Goal: Task Accomplishment & Management: Manage account settings

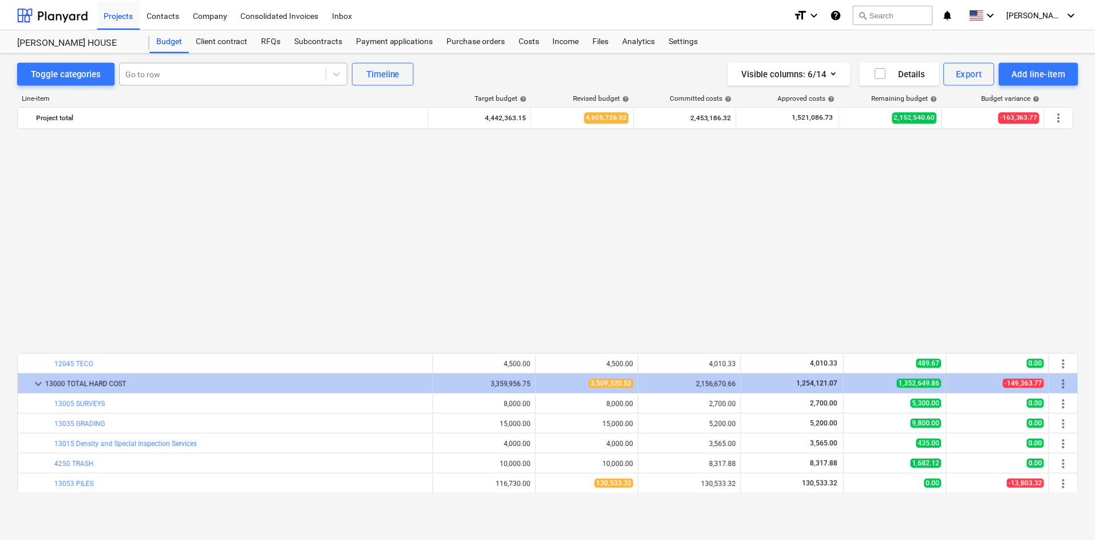
scroll to position [630, 0]
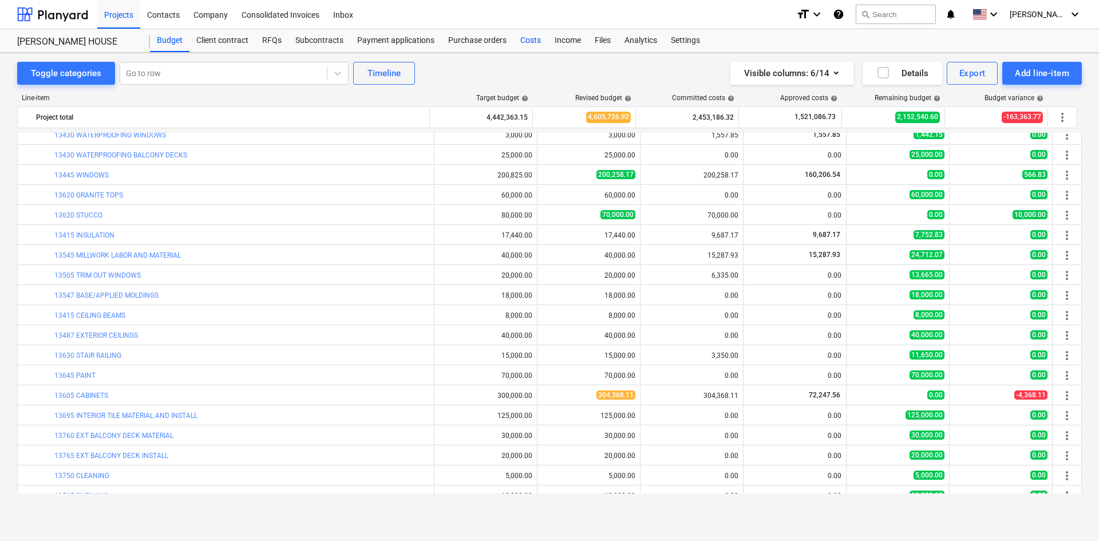
click at [535, 32] on div "Costs" at bounding box center [531, 40] width 34 height 23
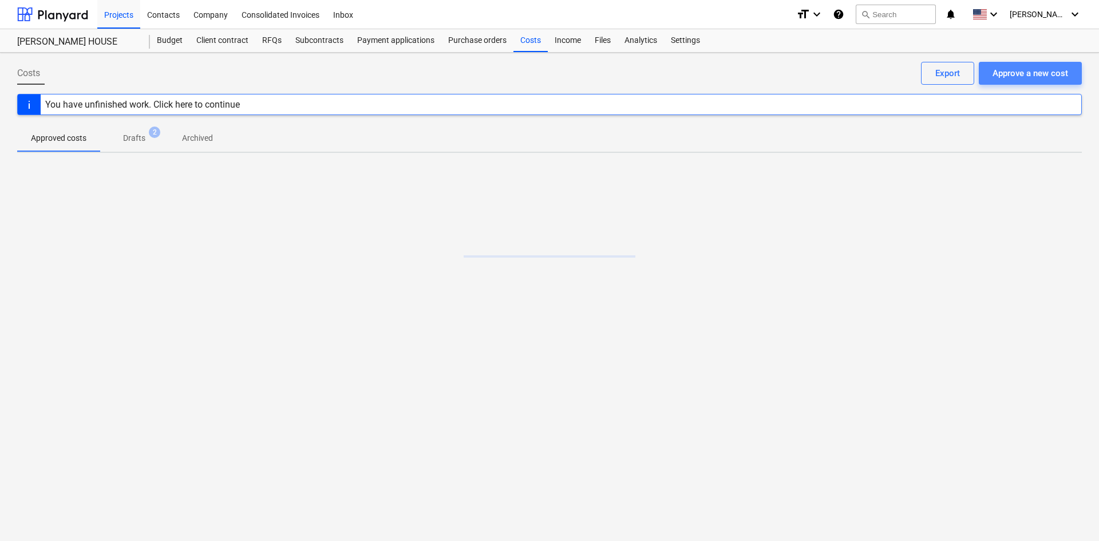
click at [1017, 70] on div "Approve a new cost" at bounding box center [1031, 73] width 76 height 15
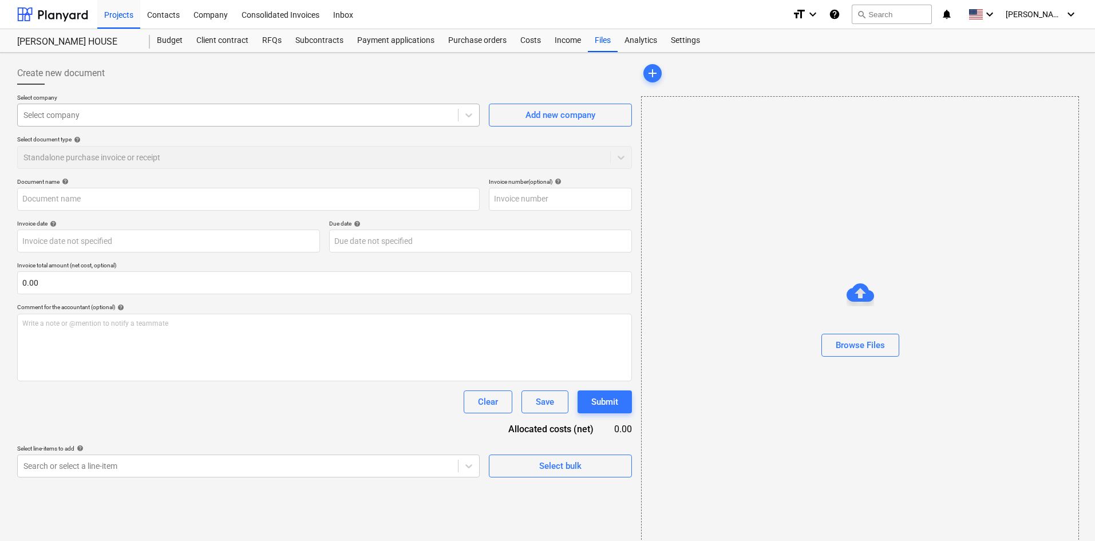
click at [93, 121] on div at bounding box center [237, 114] width 429 height 11
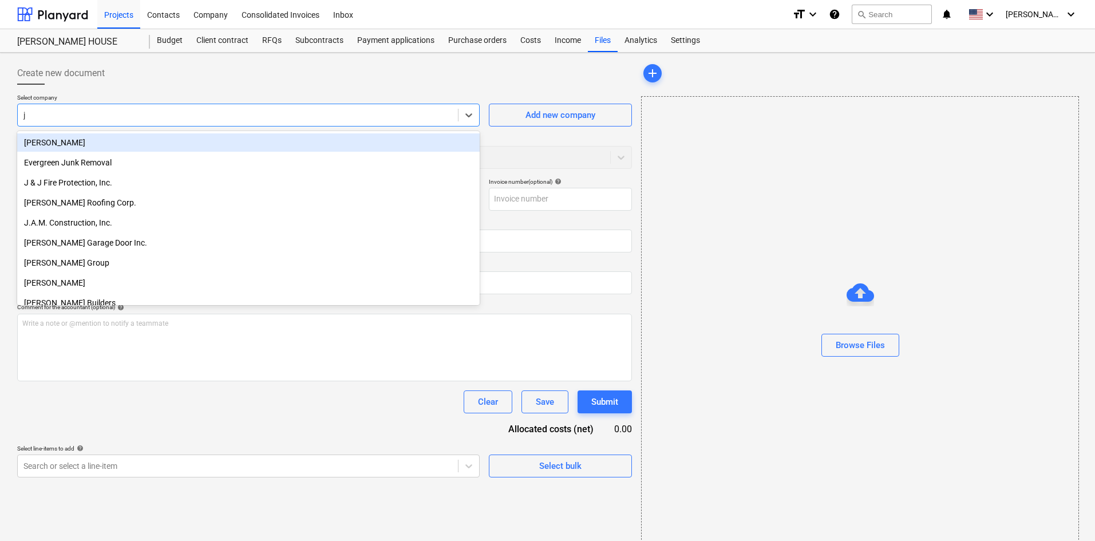
type input "[PERSON_NAME]"
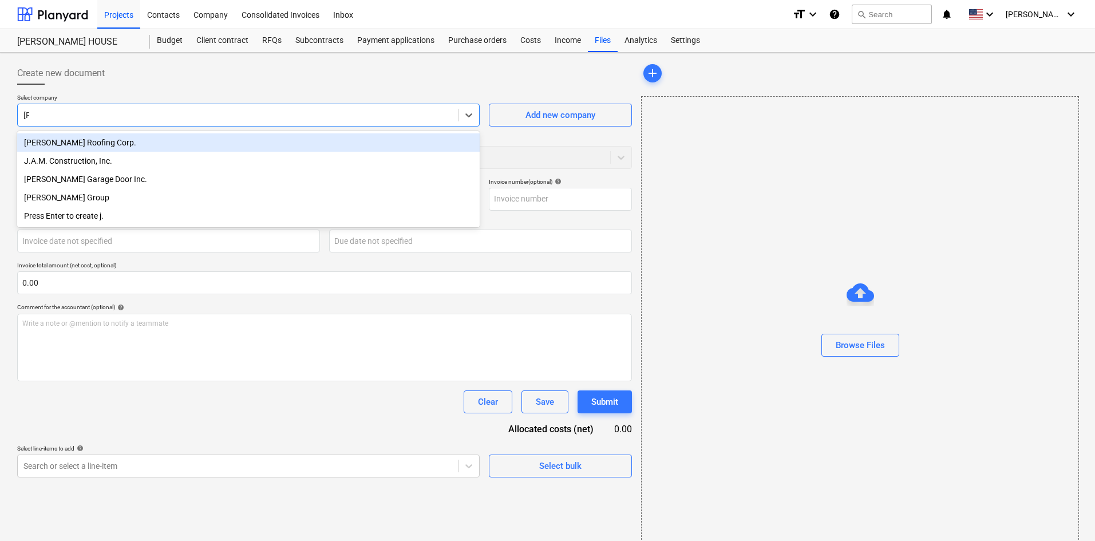
click at [125, 141] on div "[PERSON_NAME] Roofing Corp." at bounding box center [248, 142] width 463 height 18
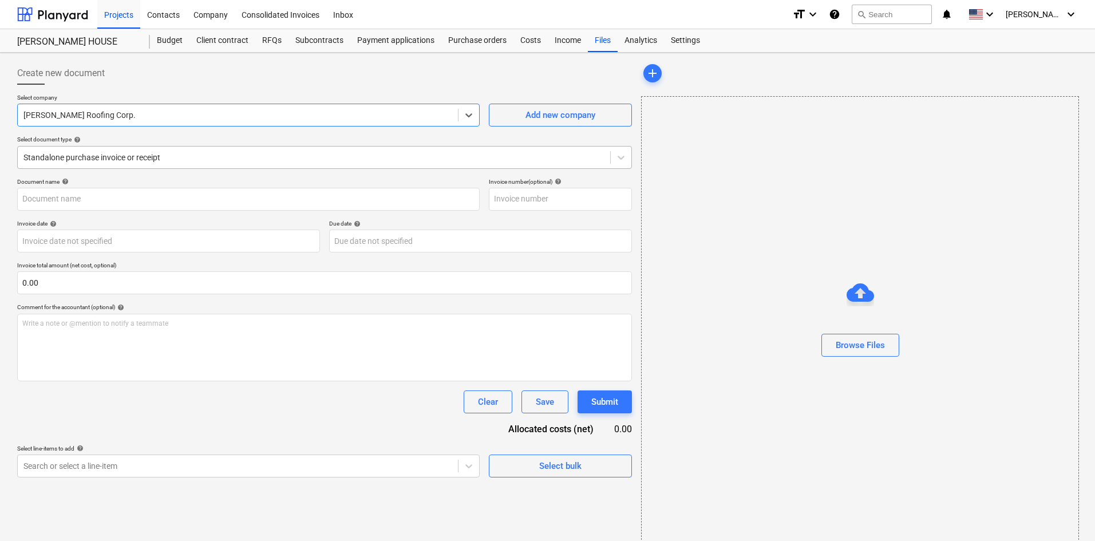
click at [124, 150] on div "Standalone purchase invoice or receipt" at bounding box center [314, 157] width 593 height 16
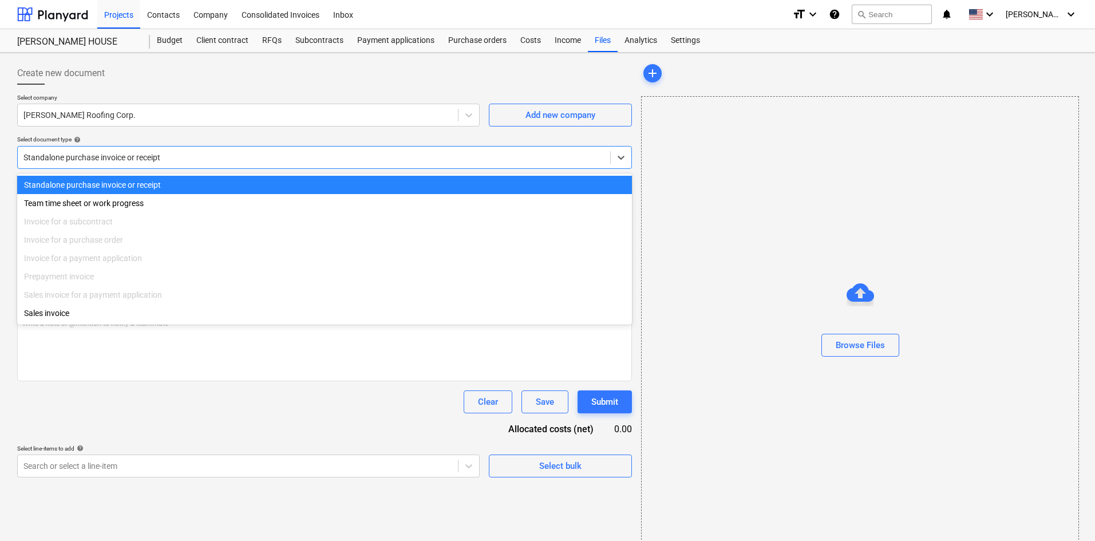
click at [124, 150] on div "Standalone purchase invoice or receipt" at bounding box center [314, 157] width 593 height 16
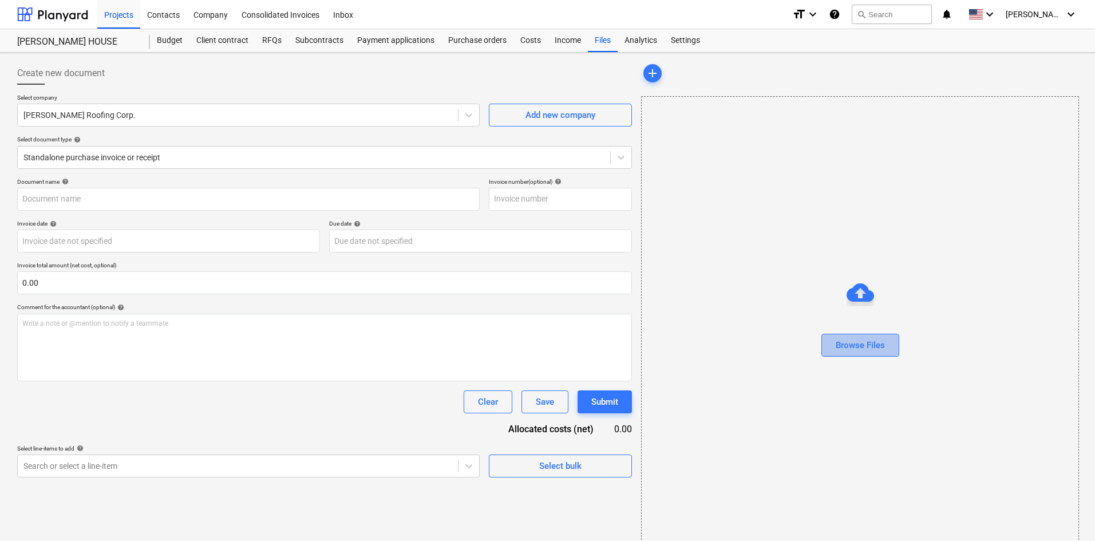
click at [853, 348] on div "Browse Files" at bounding box center [860, 345] width 49 height 15
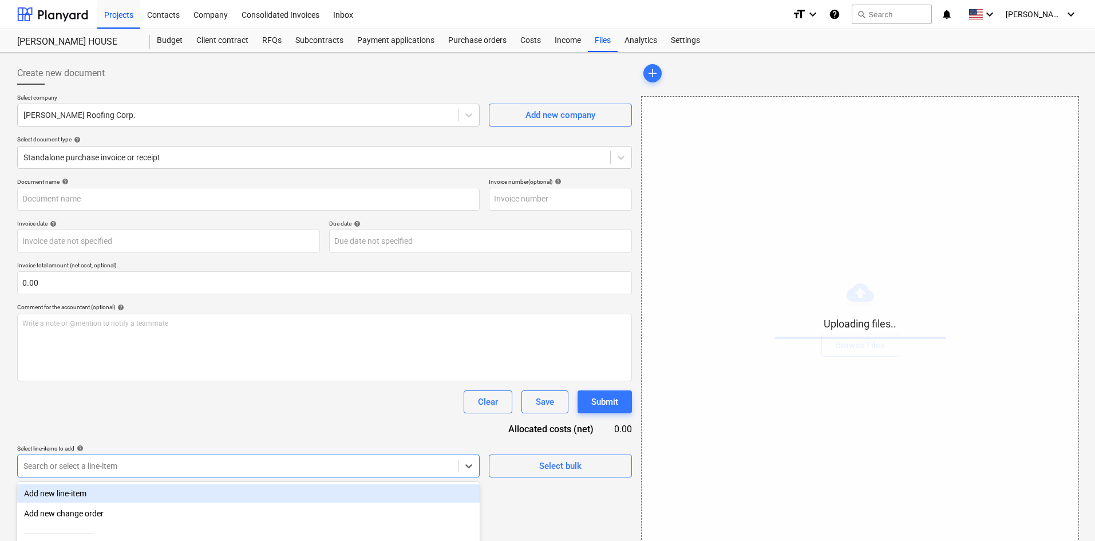
click at [218, 463] on body "Projects Contacts Company Consolidated Invoices Inbox format_size keyboard_arro…" at bounding box center [547, 270] width 1095 height 541
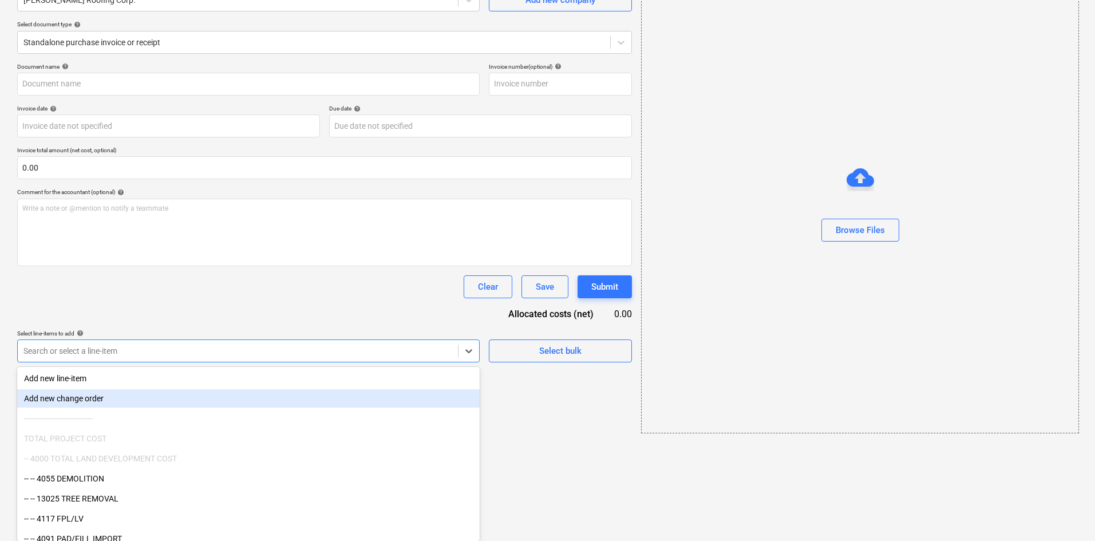
click at [161, 323] on div "Document name help Invoice number (optional) help Invoice date help Press the d…" at bounding box center [324, 212] width 615 height 299
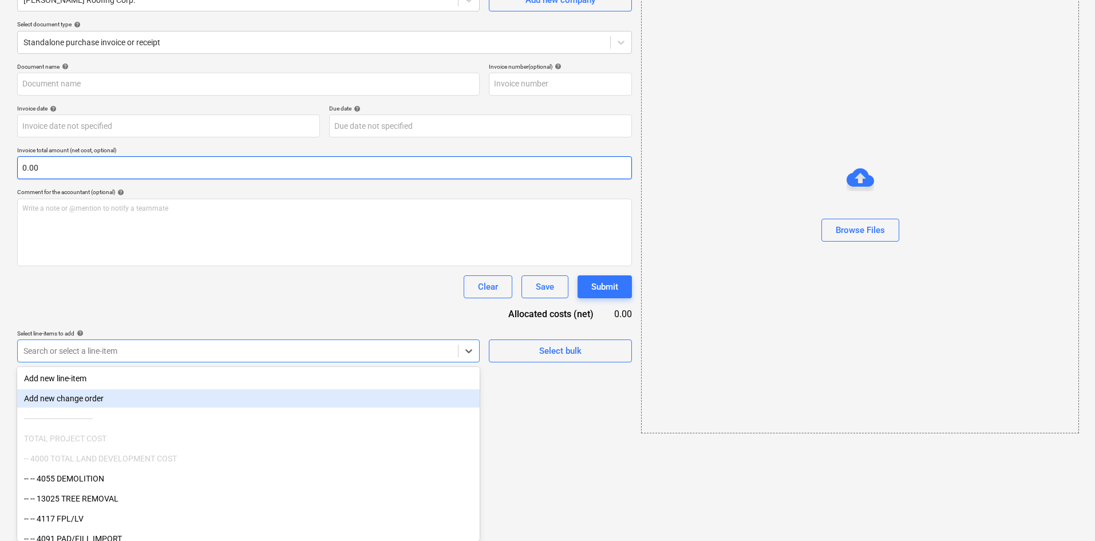
scroll to position [17, 0]
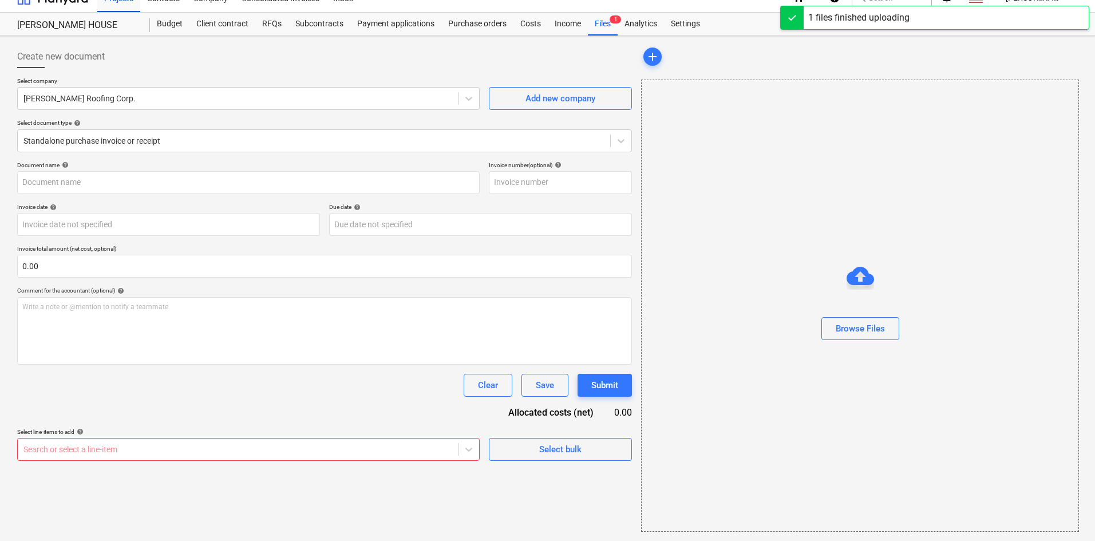
type input "[PERSON_NAME] Roofing (Hard) [DATE].pdf"
click at [140, 129] on p "Select document type help" at bounding box center [324, 124] width 615 height 10
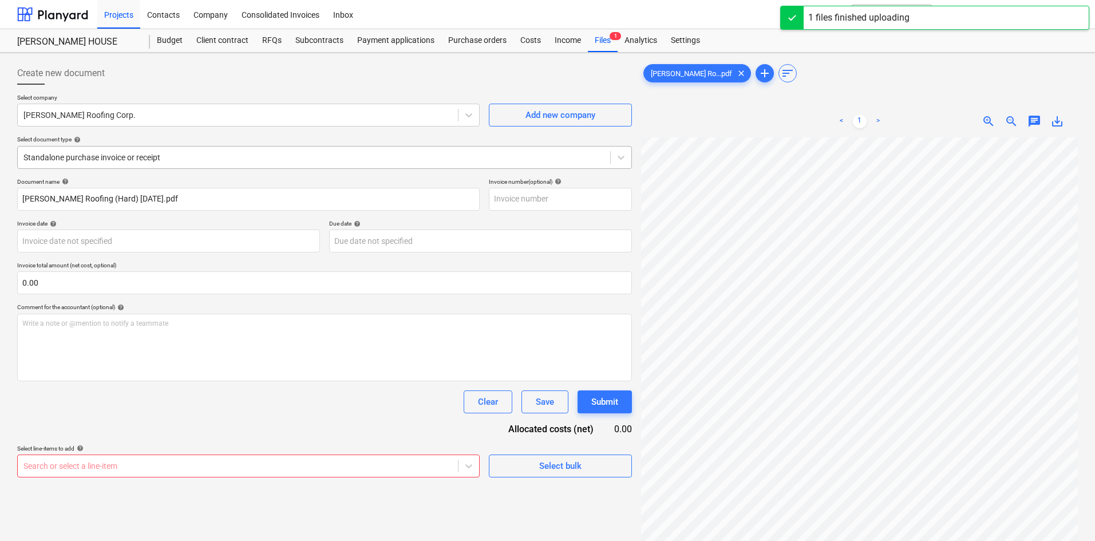
click at [129, 163] on div at bounding box center [313, 157] width 581 height 11
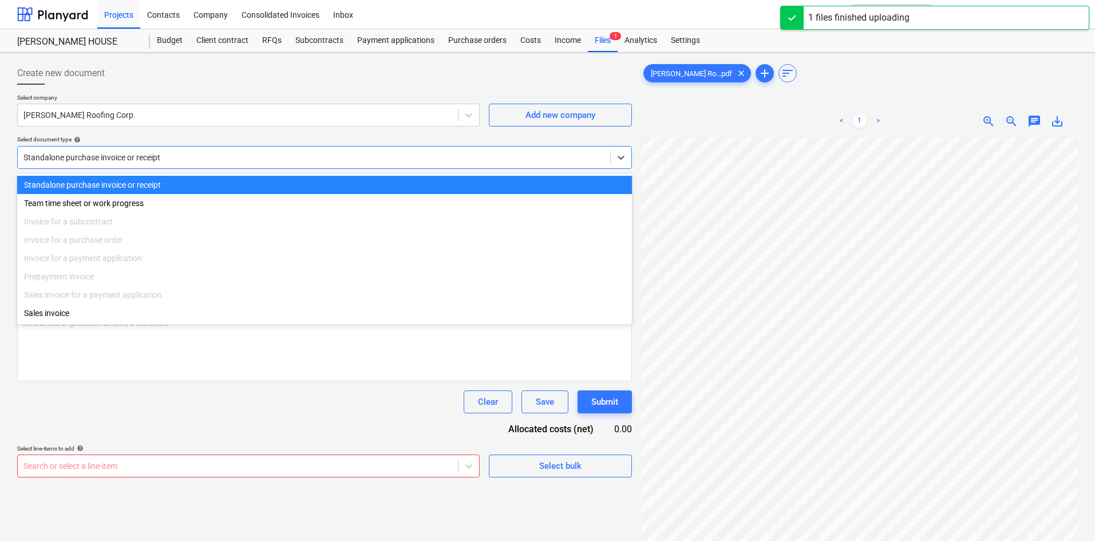
click at [199, 84] on div "Create new document" at bounding box center [324, 73] width 615 height 23
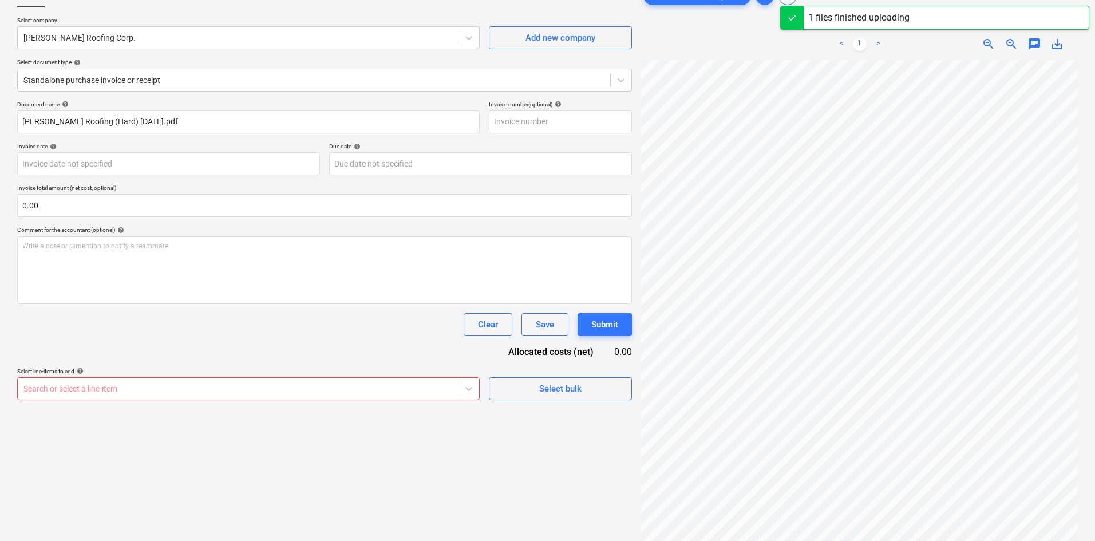
scroll to position [115, 0]
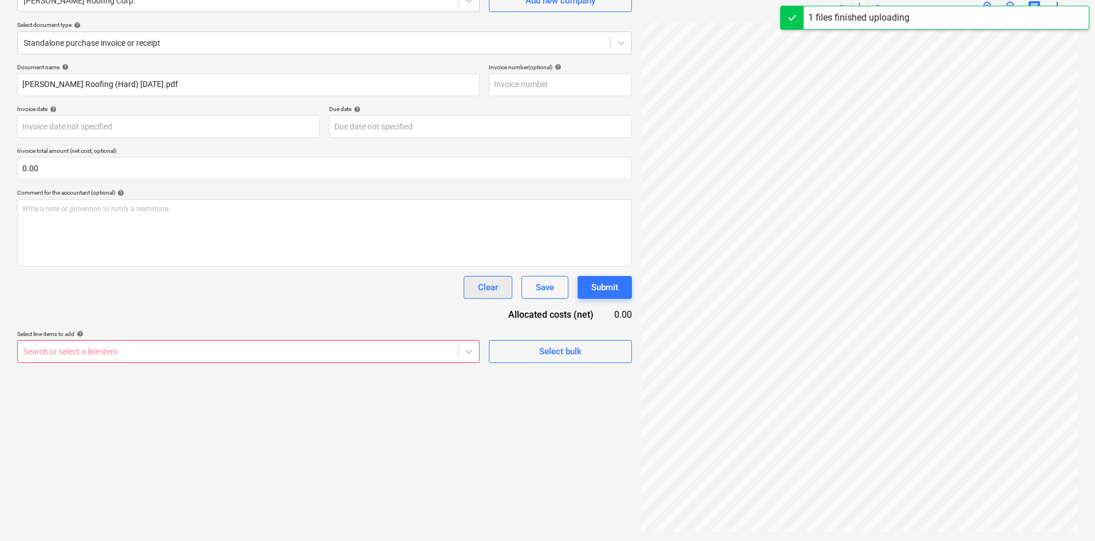
click at [475, 295] on button "Clear" at bounding box center [488, 287] width 49 height 23
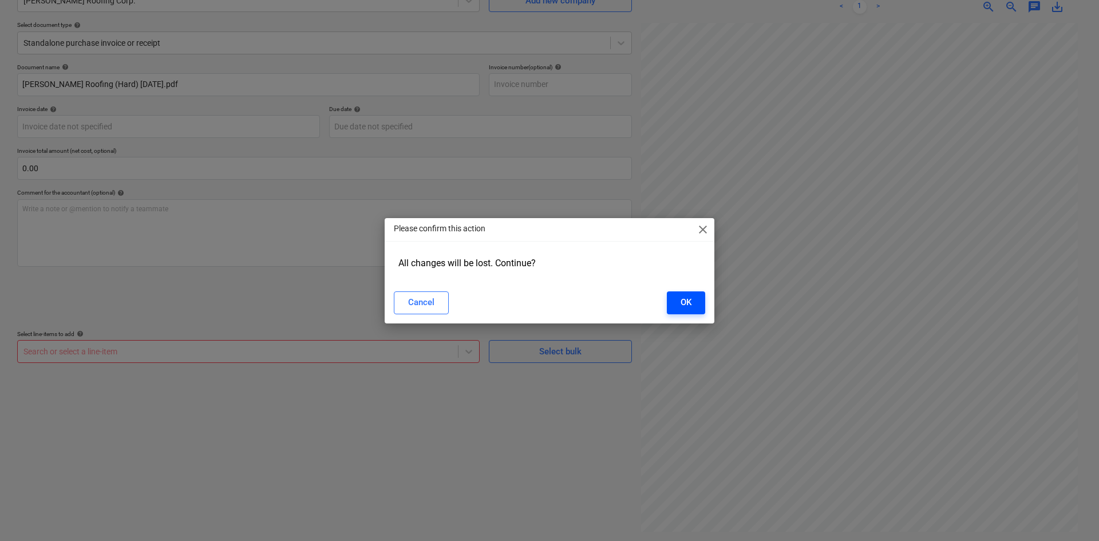
click at [668, 299] on button "OK" at bounding box center [686, 302] width 38 height 23
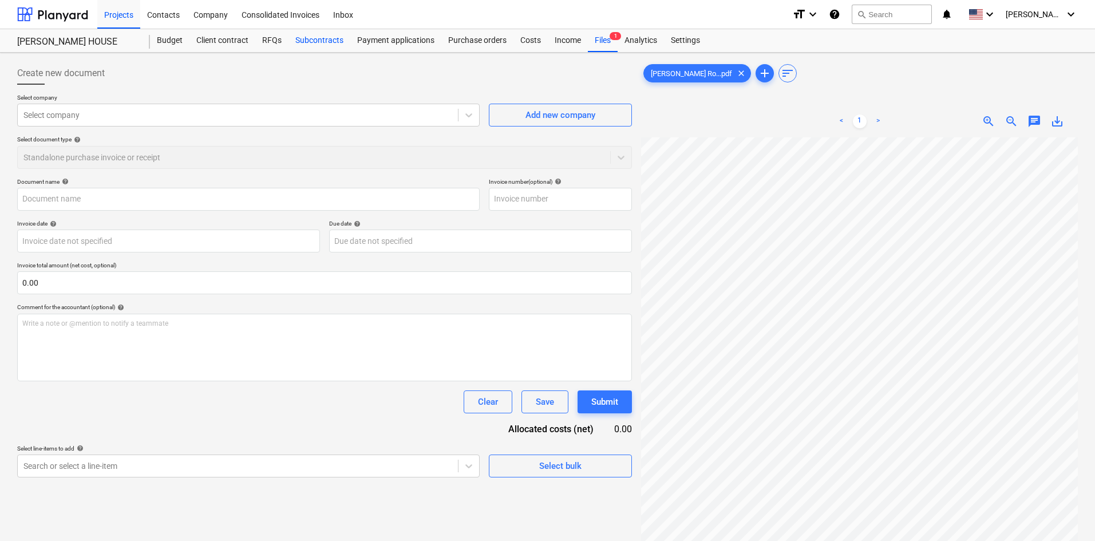
click at [311, 40] on div "Subcontracts" at bounding box center [320, 40] width 62 height 23
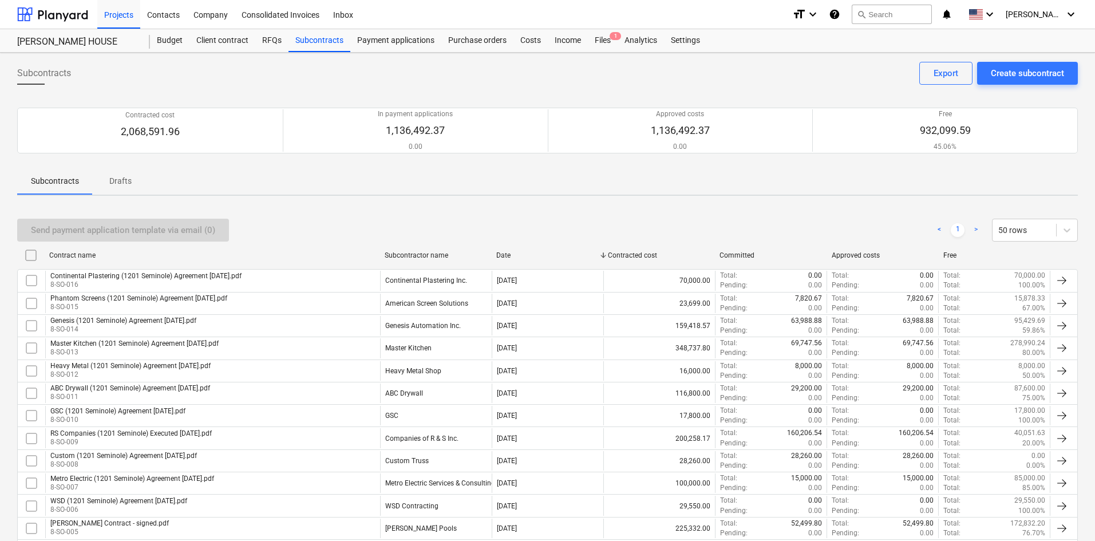
click at [453, 223] on div "Send payment application template via email (0) < 1 > 50 rows" at bounding box center [547, 230] width 1061 height 23
click at [1046, 72] on div "Create subcontract" at bounding box center [1027, 73] width 73 height 15
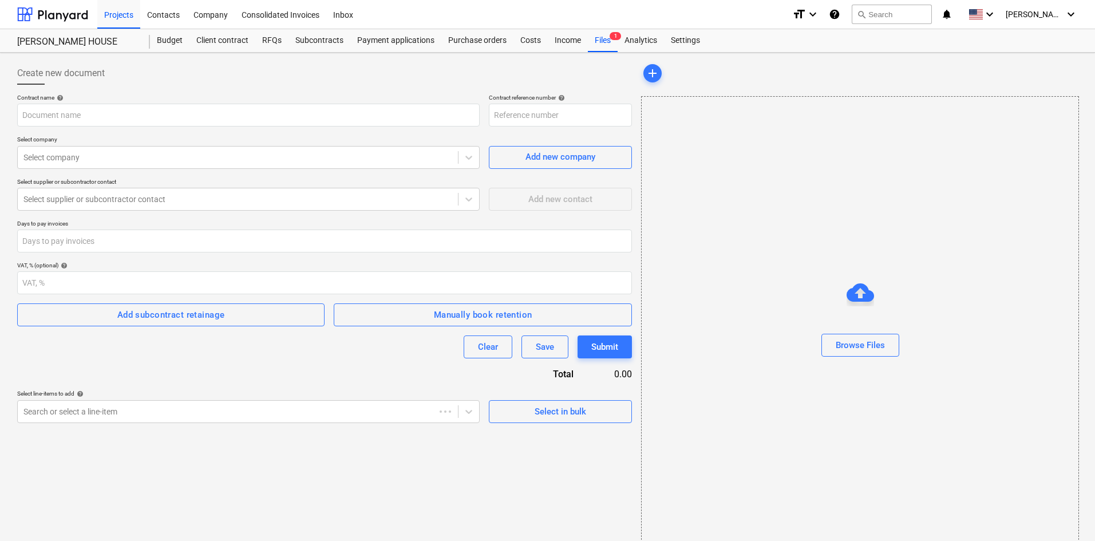
type input "8-SO-017"
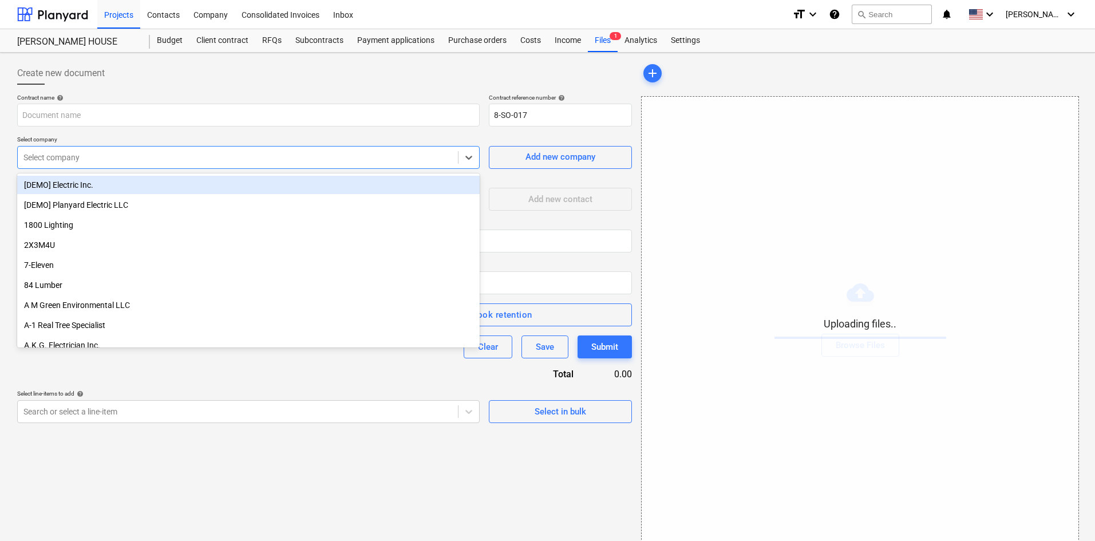
click at [123, 165] on div "Select company" at bounding box center [238, 157] width 440 height 16
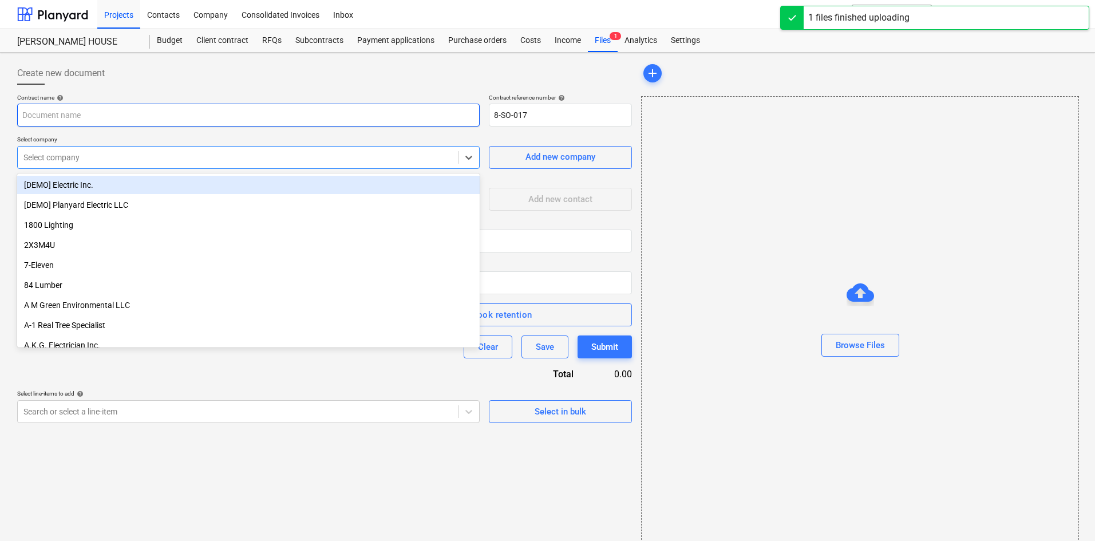
type input "[PERSON_NAME] (1201 Seminole) Executed [DATE].pdf"
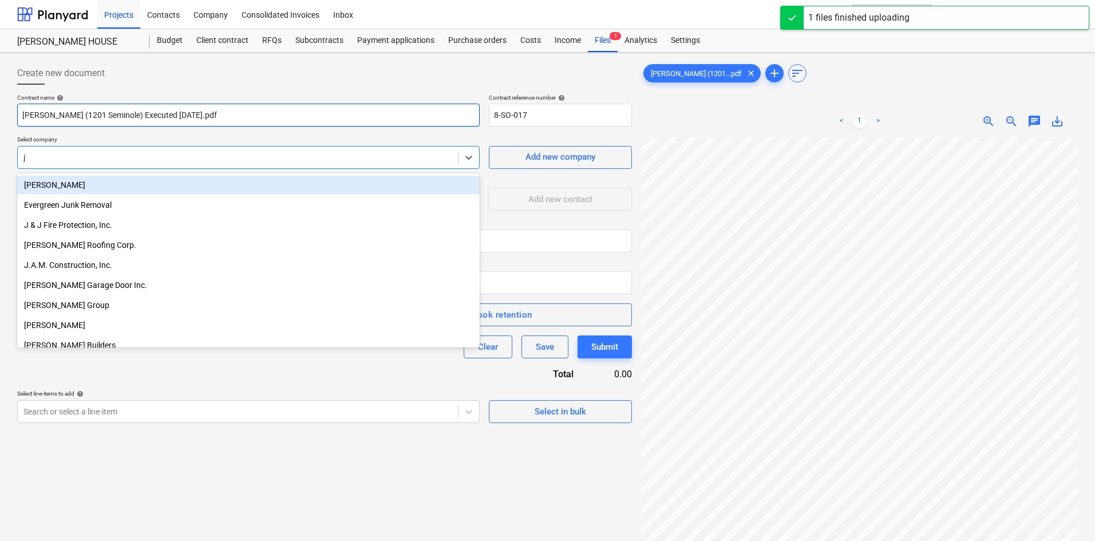
type input "[PERSON_NAME]"
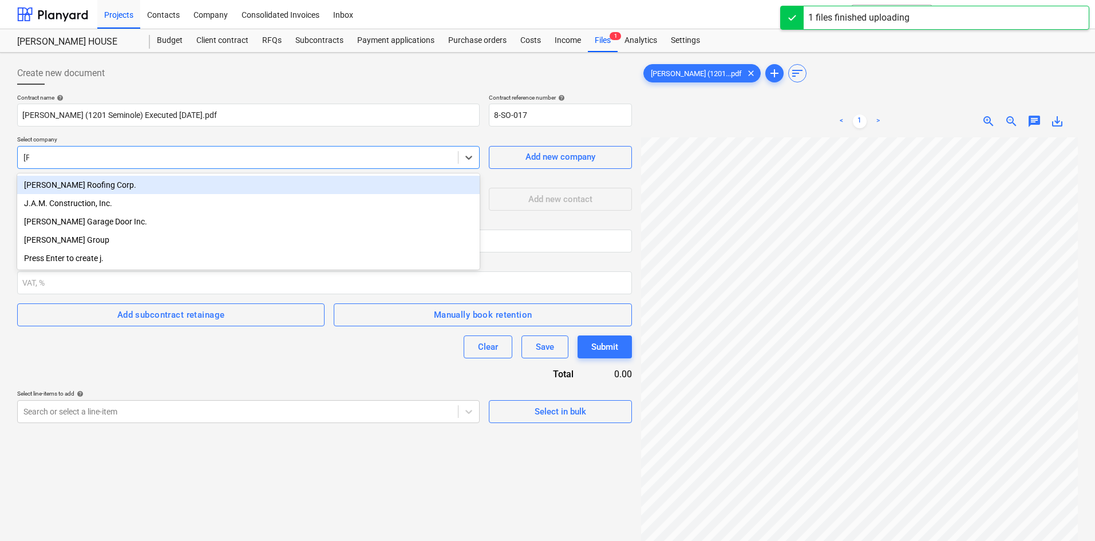
click at [97, 180] on div "[PERSON_NAME] Roofing Corp." at bounding box center [248, 185] width 463 height 18
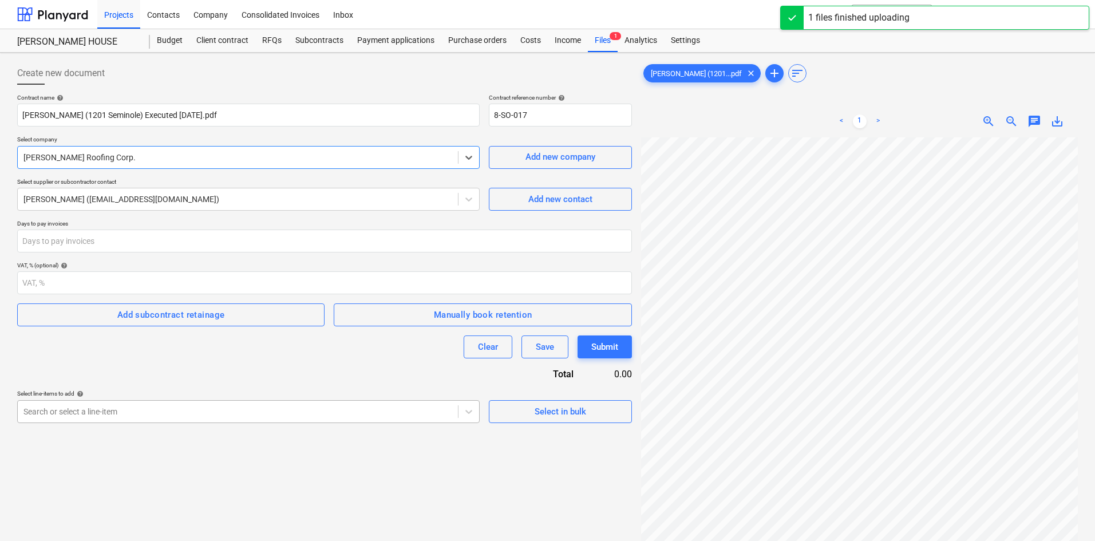
click at [144, 413] on body "Projects Contacts Company Consolidated Invoices Inbox format_size keyboard_arro…" at bounding box center [547, 270] width 1095 height 541
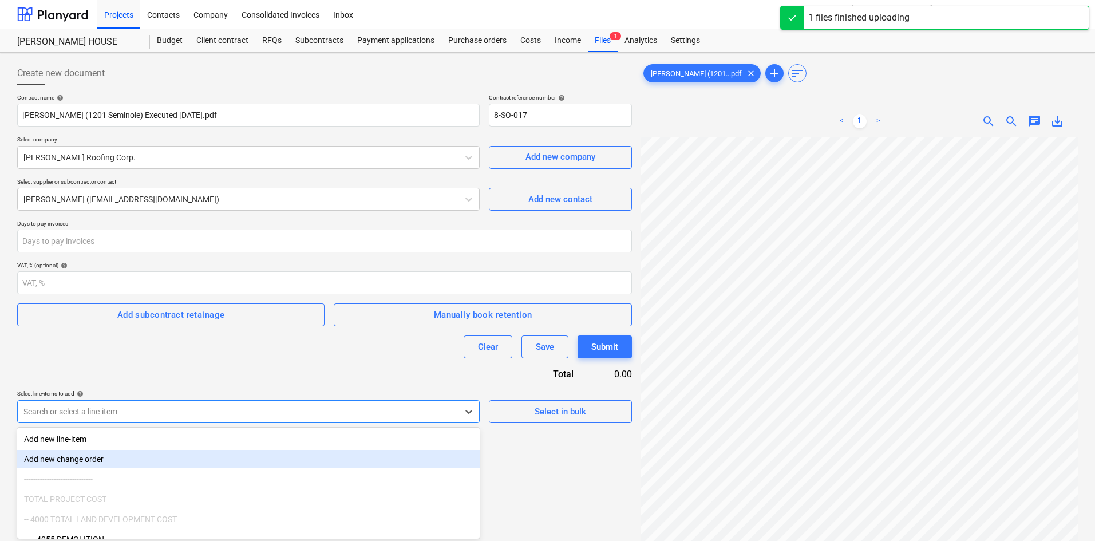
scroll to position [65, 0]
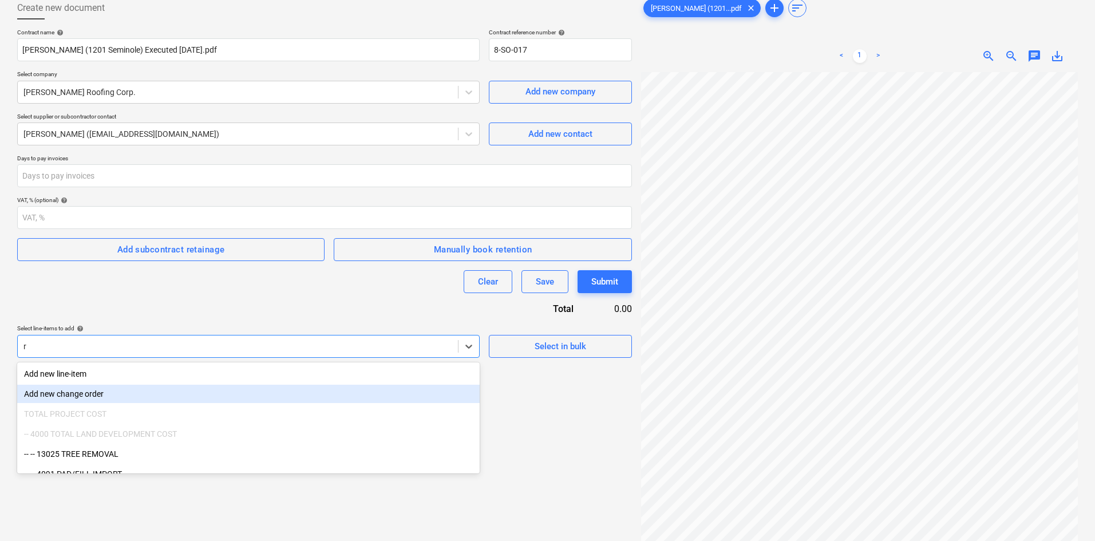
type input "ro"
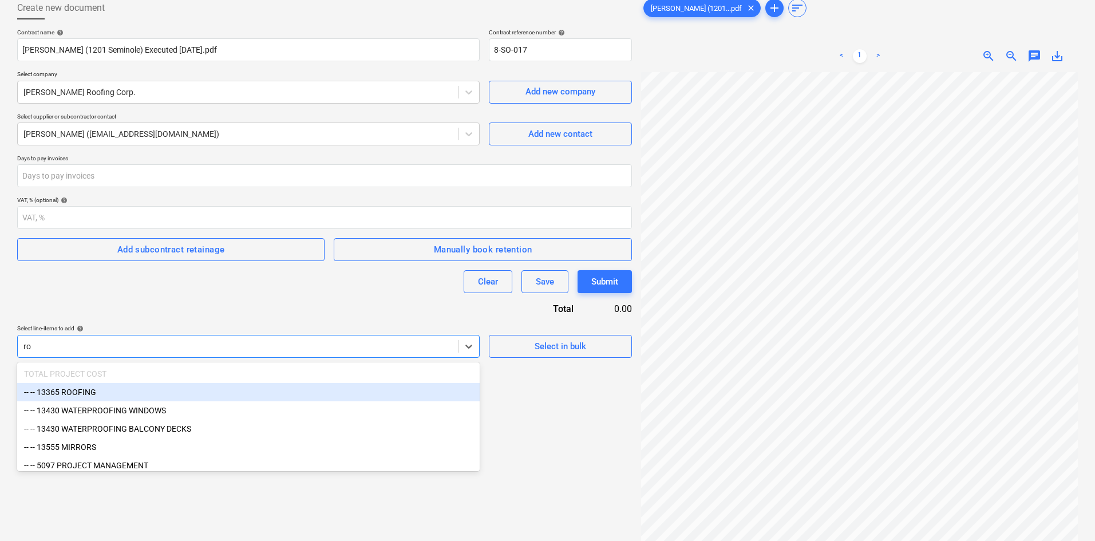
click at [76, 399] on div "-- -- 13365 ROOFING" at bounding box center [248, 392] width 463 height 18
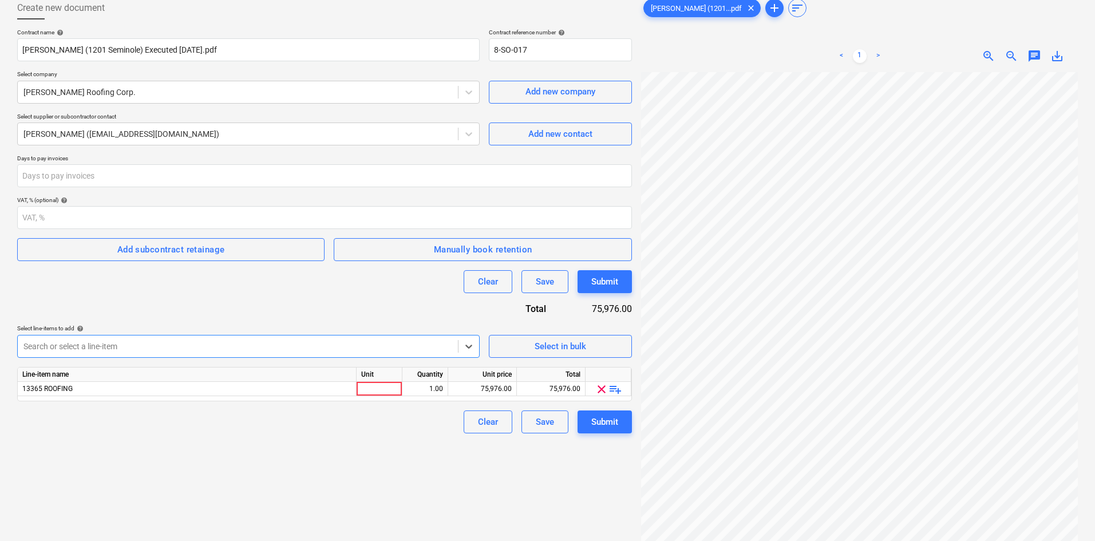
click at [279, 305] on div "Contract name help [PERSON_NAME] (1201 Seminole) Executed [DATE].pdf Contract r…" at bounding box center [324, 231] width 615 height 405
click at [221, 346] on div at bounding box center [237, 346] width 429 height 11
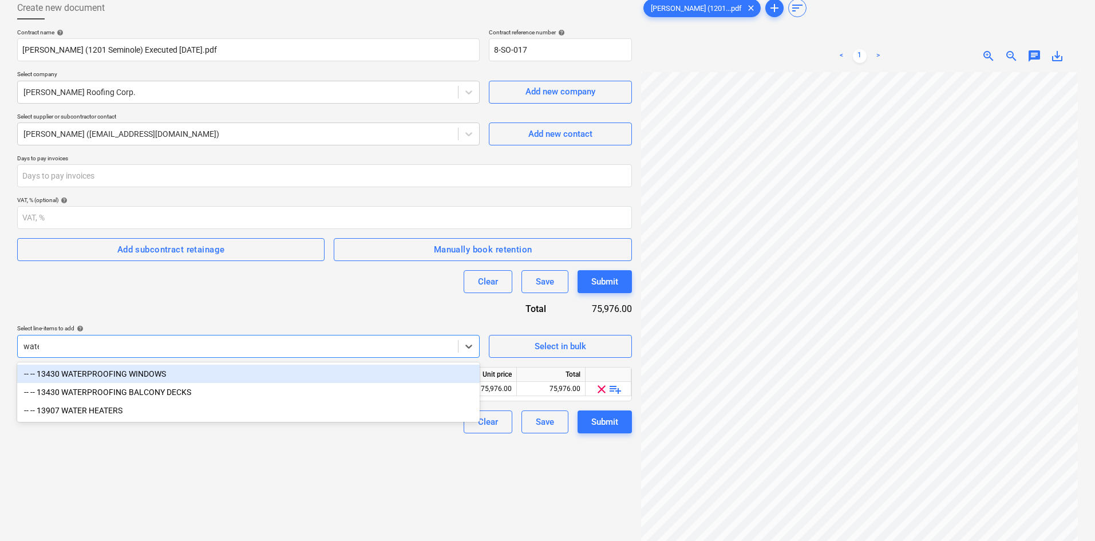
type input "water"
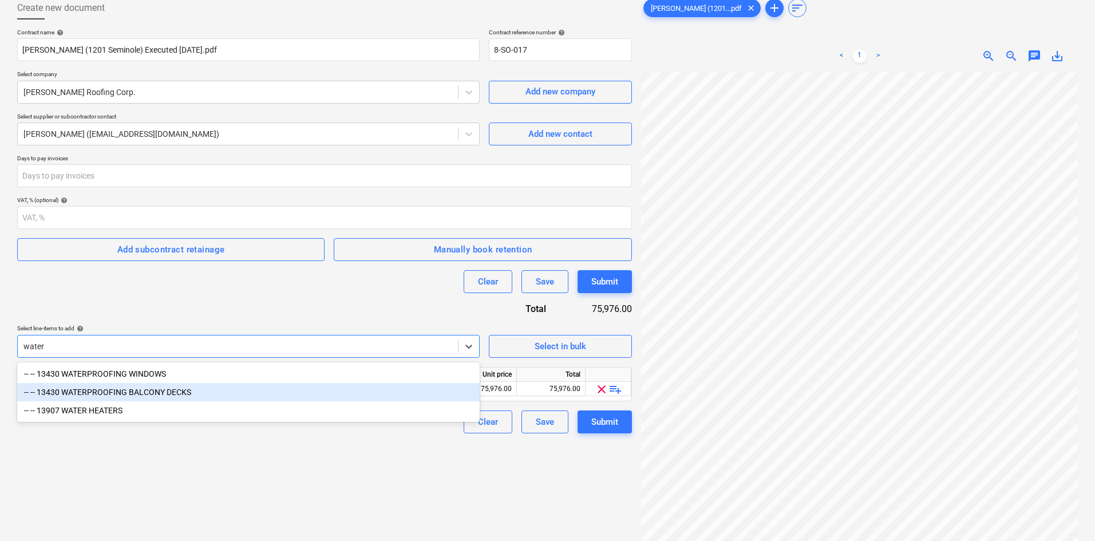
click at [218, 394] on div "-- -- 13430 WATERPROOFING BALCONY DECKS" at bounding box center [248, 392] width 463 height 18
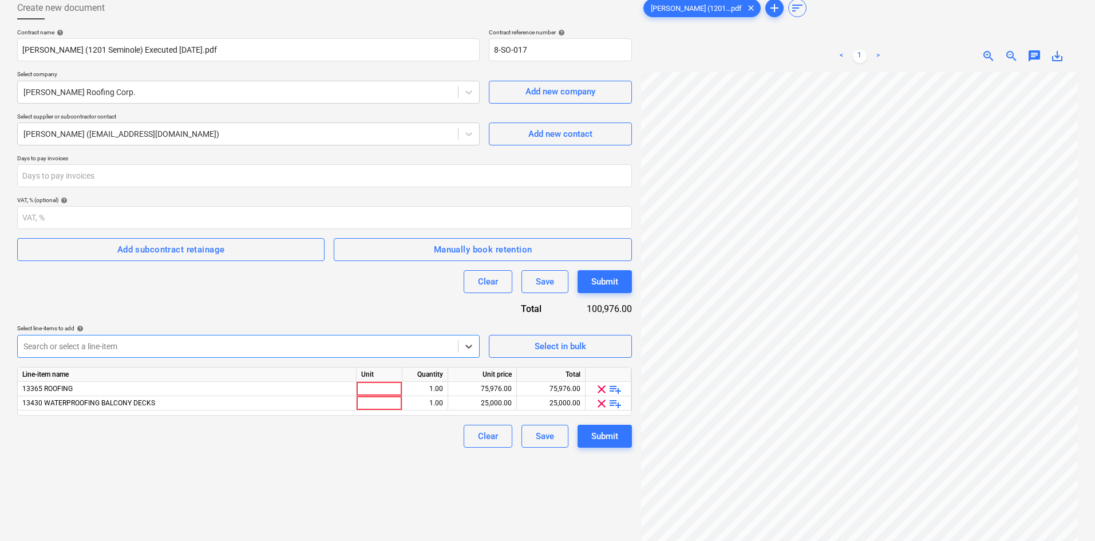
click at [321, 492] on div "Create new document Contract name help [PERSON_NAME] (1201 Seminole) Executed […" at bounding box center [325, 289] width 624 height 594
click at [474, 392] on div "75,976.00" at bounding box center [482, 389] width 59 height 14
type input "59756"
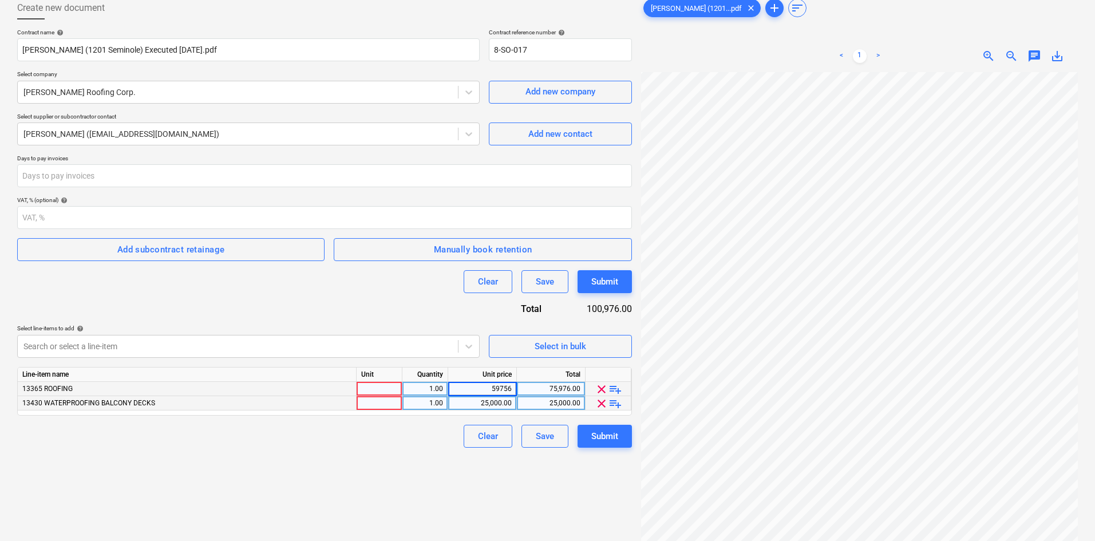
click at [478, 406] on div "25,000.00" at bounding box center [482, 403] width 59 height 14
type input "9750"
click at [386, 487] on div "Create new document Contract name help [PERSON_NAME] (1201 Seminole) Executed […" at bounding box center [325, 289] width 624 height 594
click at [381, 386] on div at bounding box center [380, 389] width 46 height 14
type input "pcs"
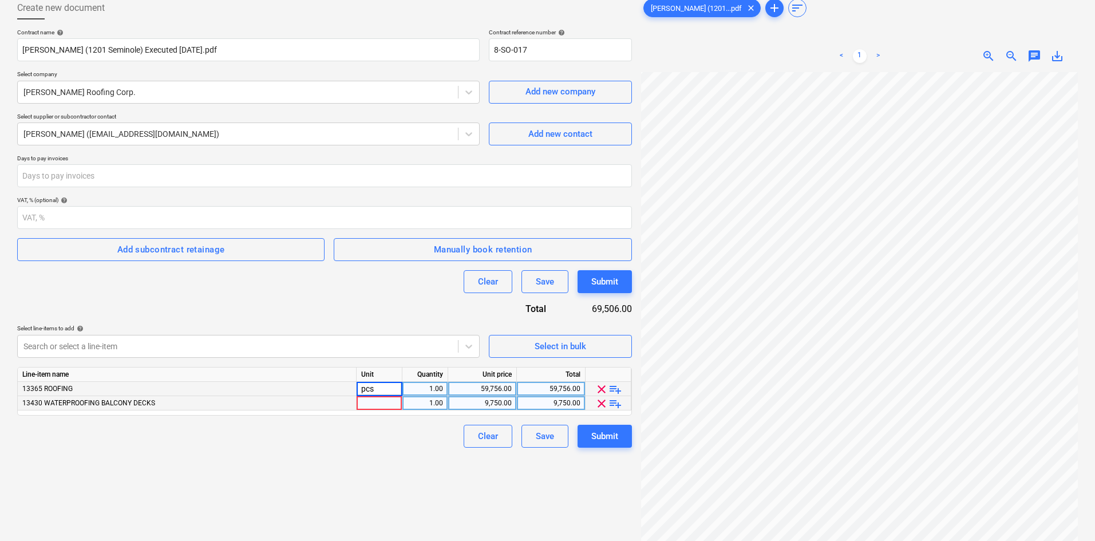
click at [382, 404] on div at bounding box center [380, 403] width 46 height 14
type input "pcs"
click at [322, 464] on div "Create new document Contract name help [PERSON_NAME] (1201 Seminole) Executed […" at bounding box center [325, 289] width 624 height 594
click at [624, 445] on button "Submit" at bounding box center [605, 436] width 54 height 23
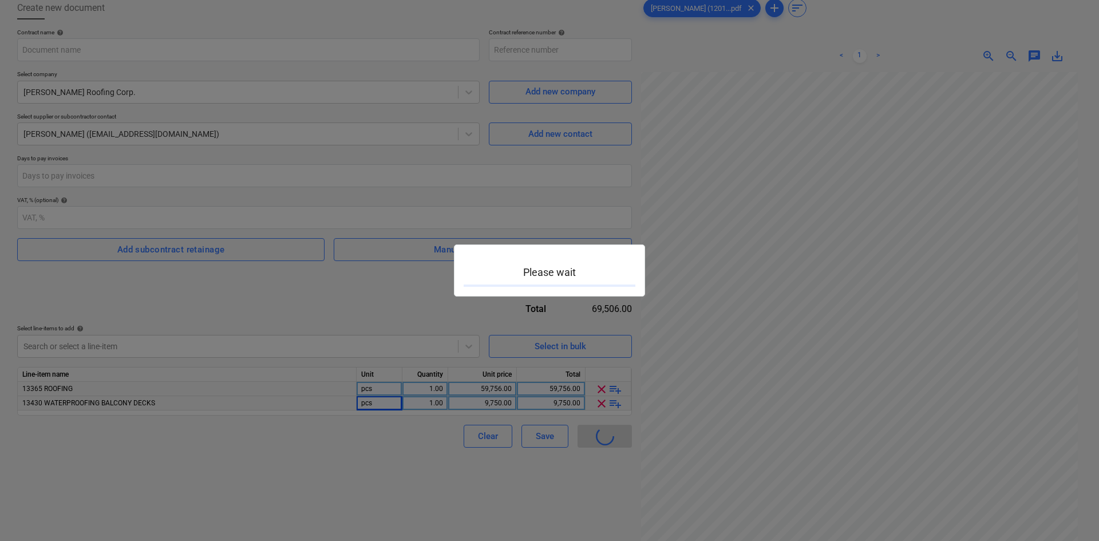
type input "8-SO-017"
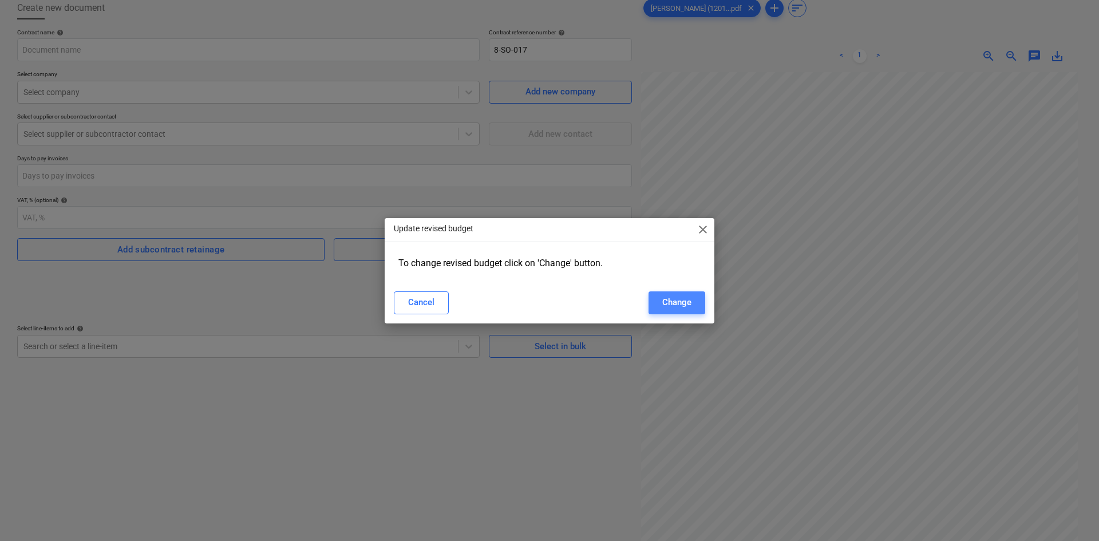
click at [674, 299] on div "Change" at bounding box center [676, 302] width 29 height 15
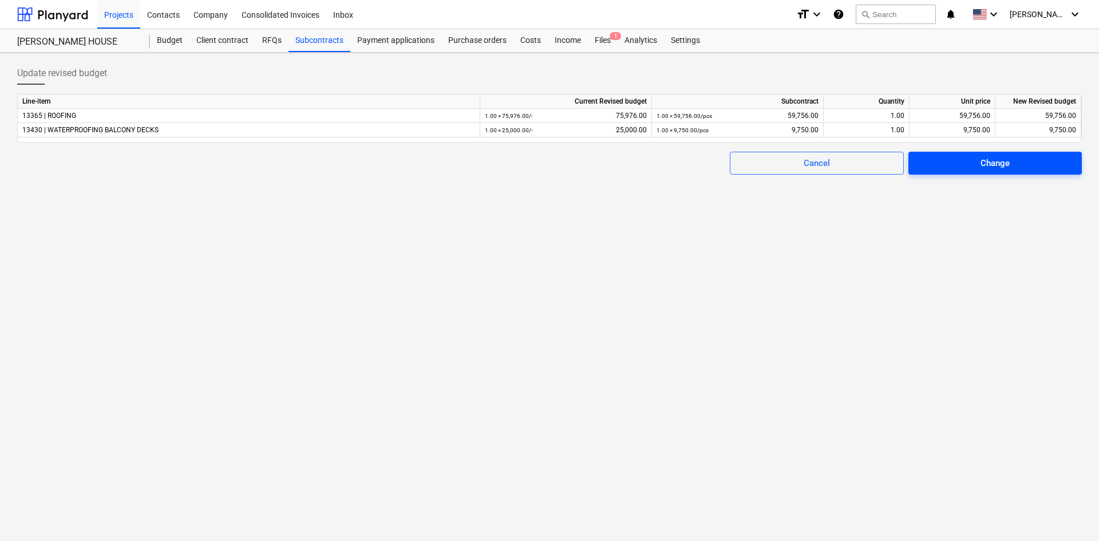
click at [962, 162] on span "Change" at bounding box center [995, 163] width 146 height 15
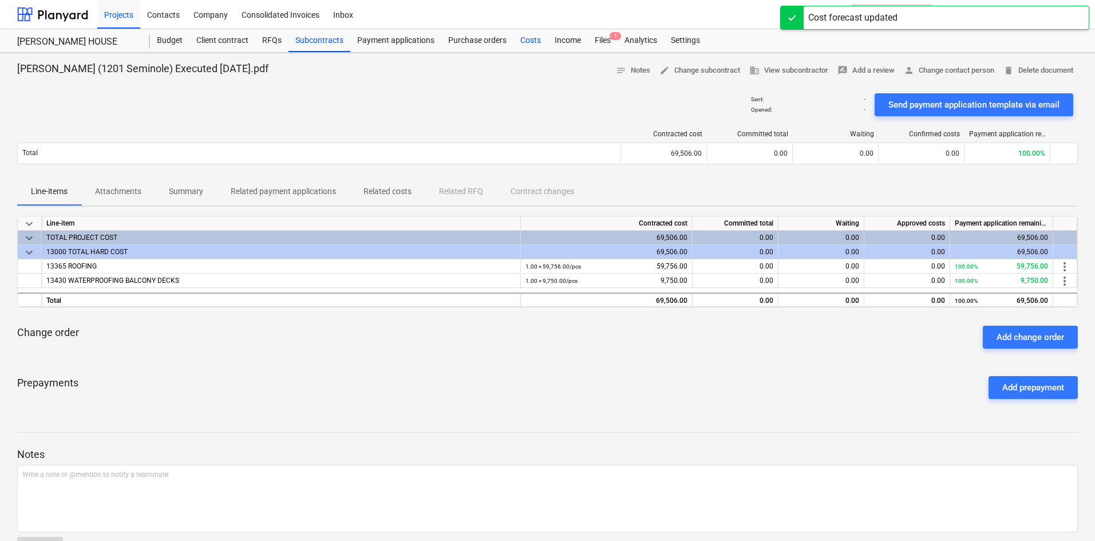
click at [535, 43] on div "Costs" at bounding box center [531, 40] width 34 height 23
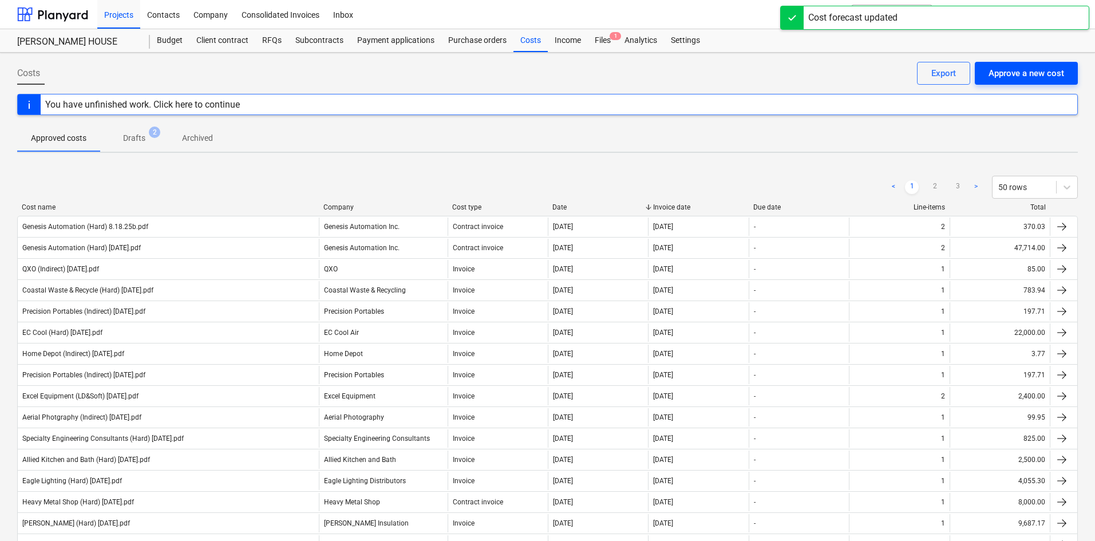
click at [1052, 71] on div "Approve a new cost" at bounding box center [1027, 73] width 76 height 15
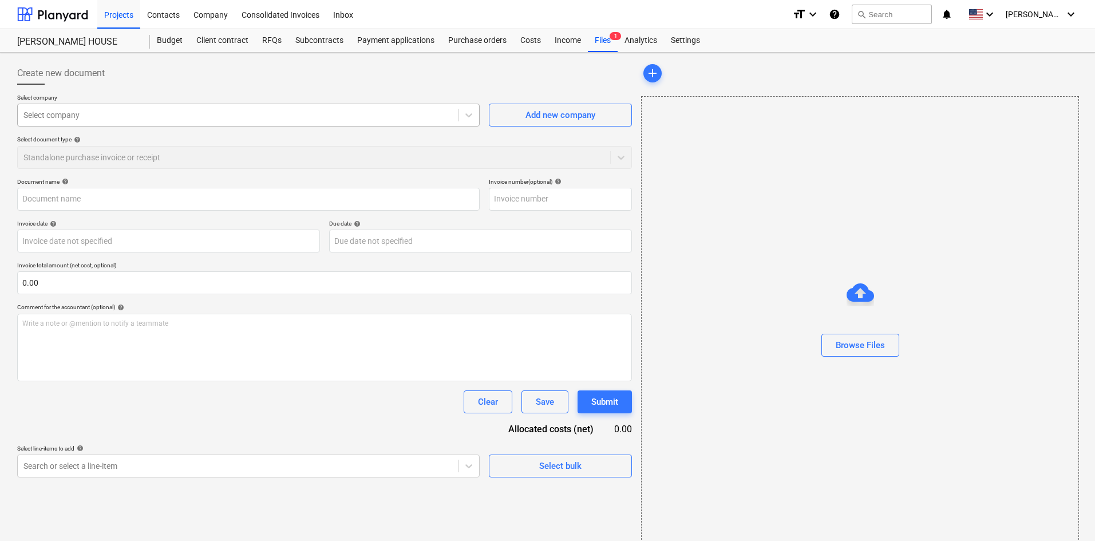
click at [115, 111] on div at bounding box center [237, 114] width 429 height 11
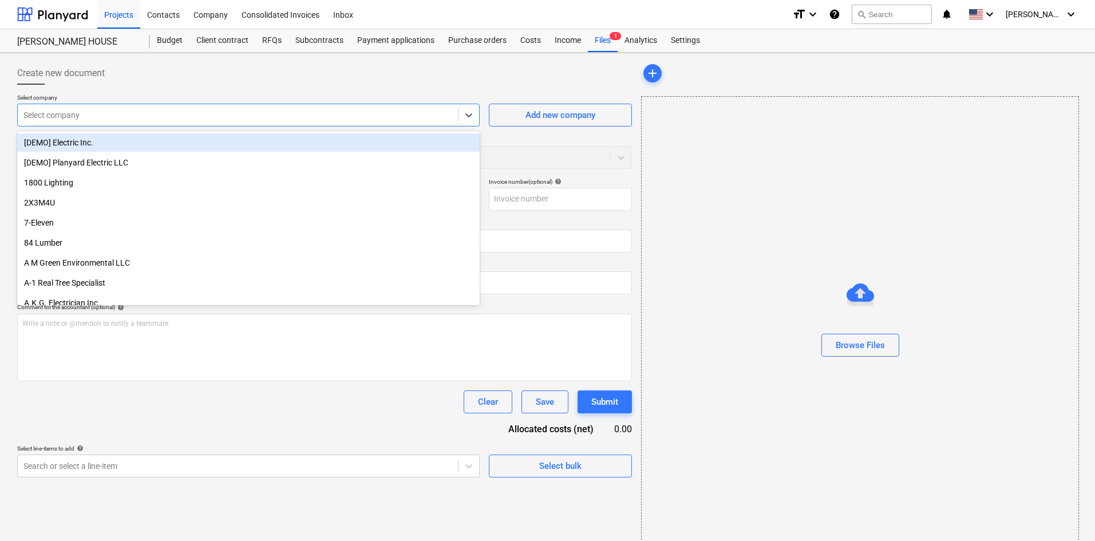
type input "J"
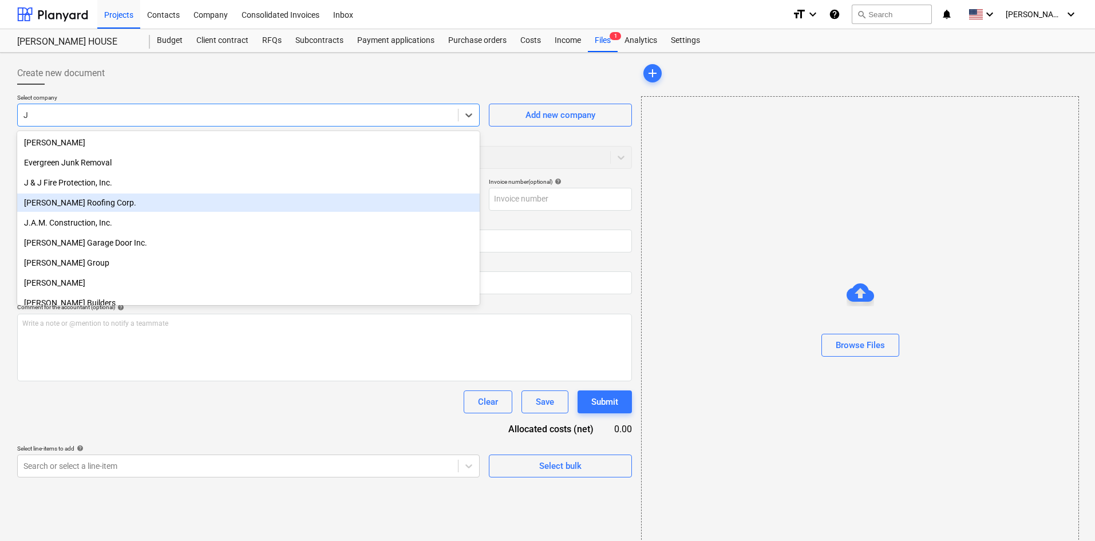
click at [87, 208] on div "[PERSON_NAME] Roofing Corp." at bounding box center [248, 203] width 463 height 18
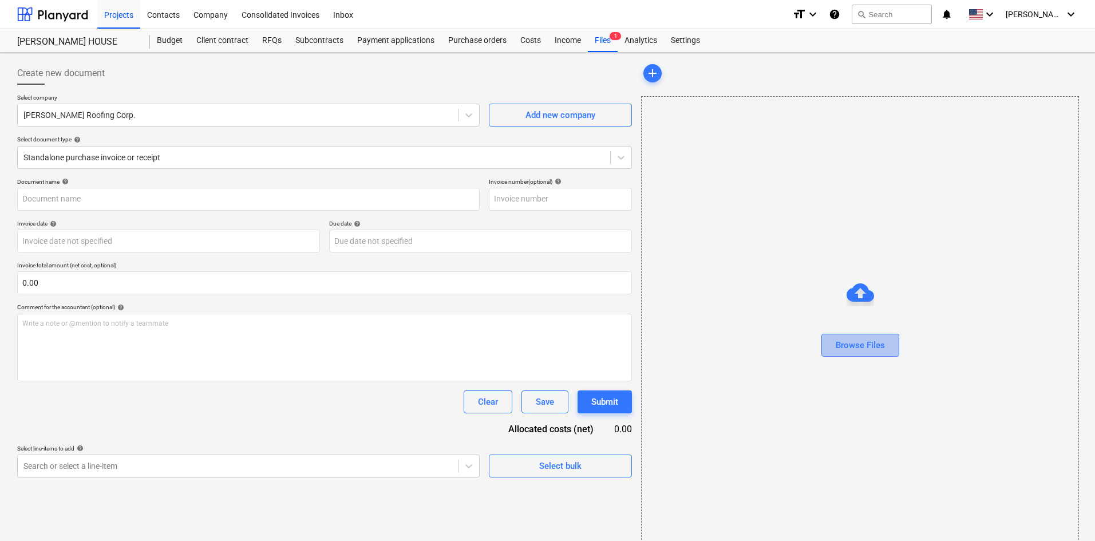
click at [872, 348] on div "Browse Files" at bounding box center [860, 345] width 49 height 15
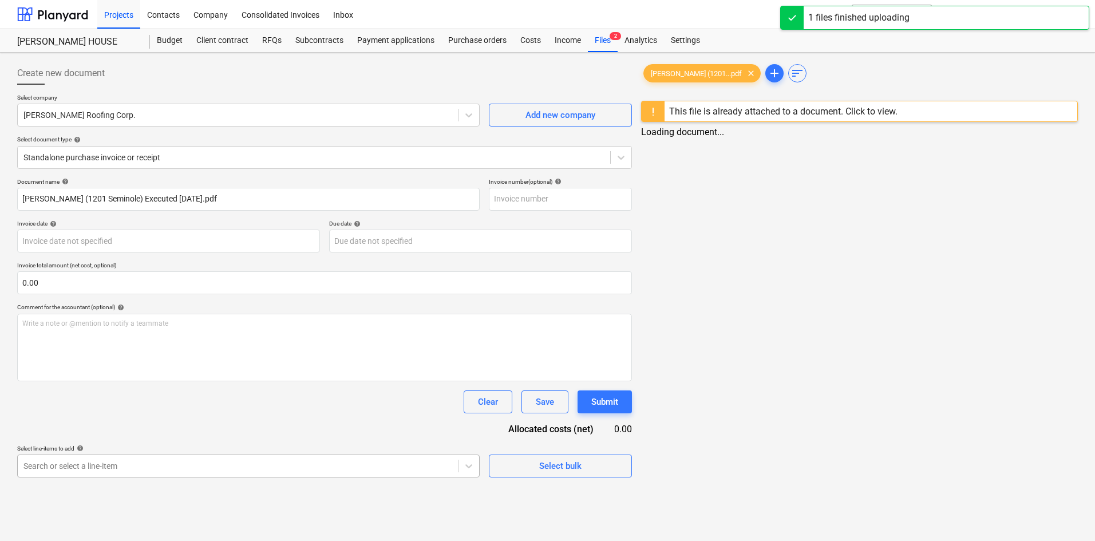
type input "[PERSON_NAME] (1201 Seminole) Executed [DATE].pdf"
click at [744, 72] on span "clear" at bounding box center [751, 73] width 14 height 14
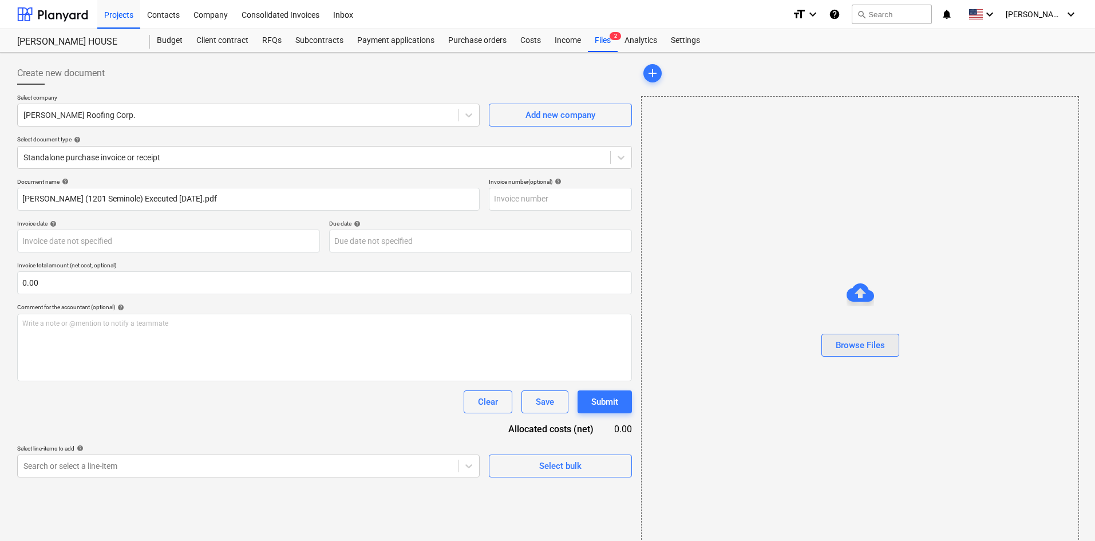
click at [872, 350] on div "Browse Files" at bounding box center [860, 345] width 49 height 15
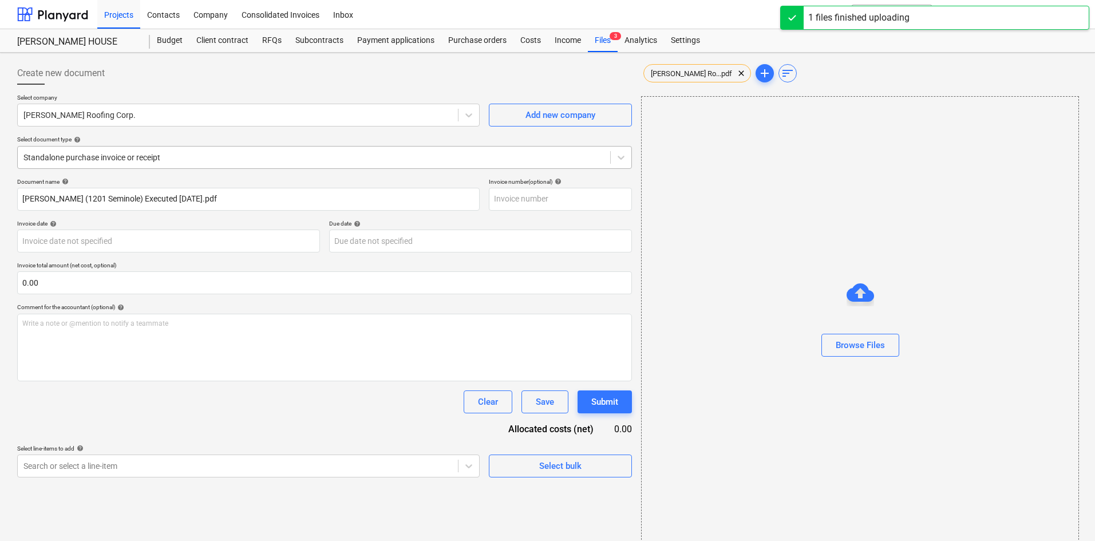
click at [139, 160] on div at bounding box center [313, 157] width 581 height 11
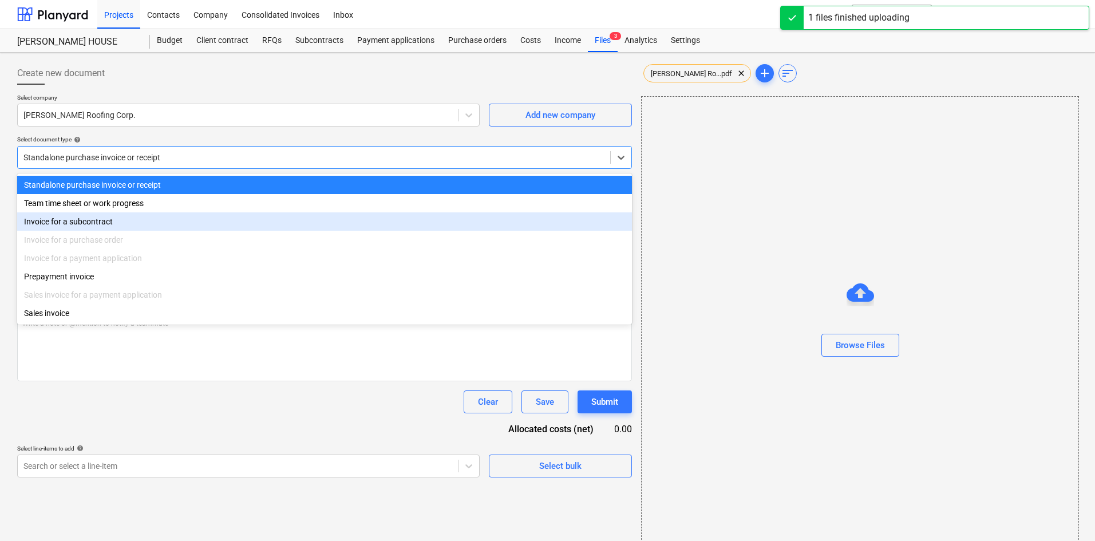
click at [80, 221] on div "Invoice for a subcontract" at bounding box center [324, 221] width 615 height 18
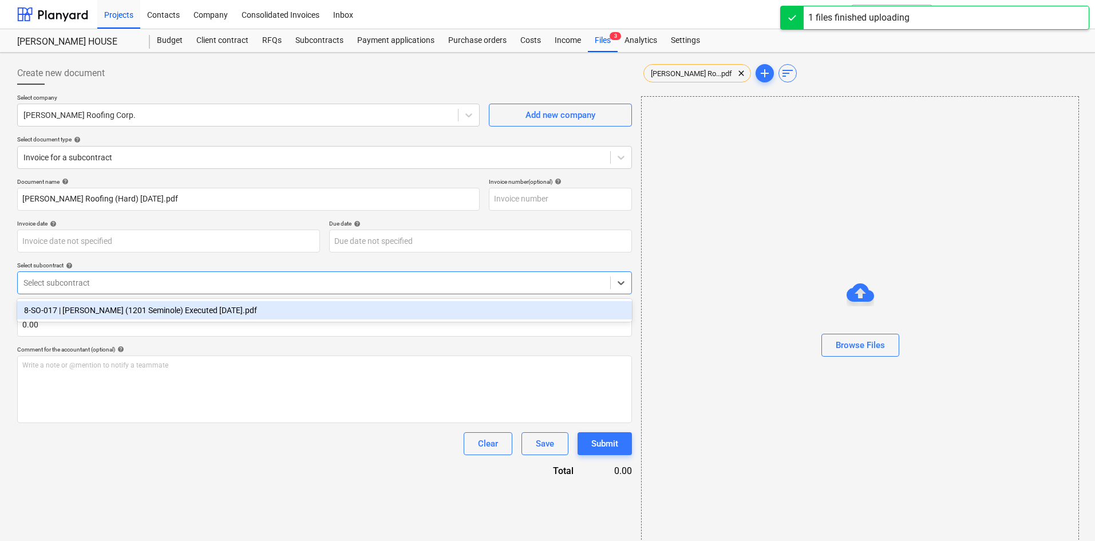
click at [94, 287] on div at bounding box center [313, 282] width 581 height 11
drag, startPoint x: 100, startPoint y: 317, endPoint x: 116, endPoint y: 315, distance: 16.1
click at [100, 317] on div "8-SO-017 | [PERSON_NAME] (1201 Seminole) Executed [DATE].pdf" at bounding box center [324, 310] width 615 height 18
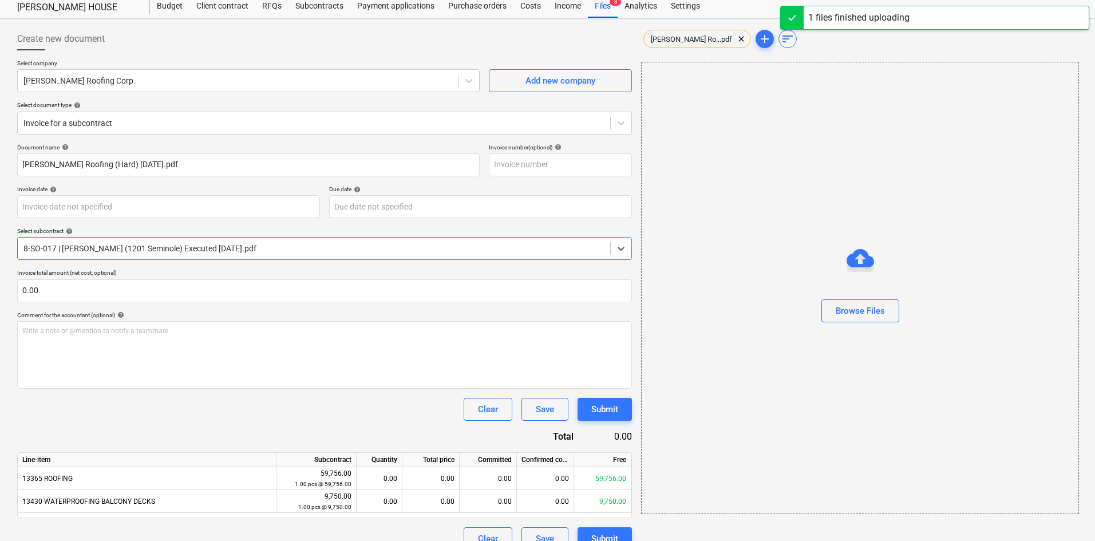
scroll to position [53, 0]
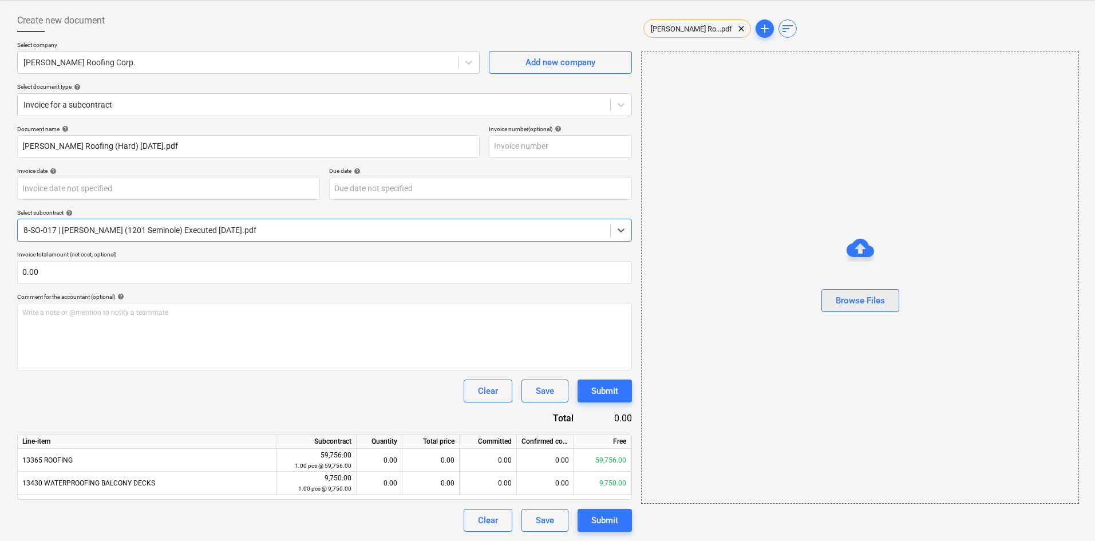
click at [852, 306] on div "Browse Files" at bounding box center [860, 300] width 49 height 15
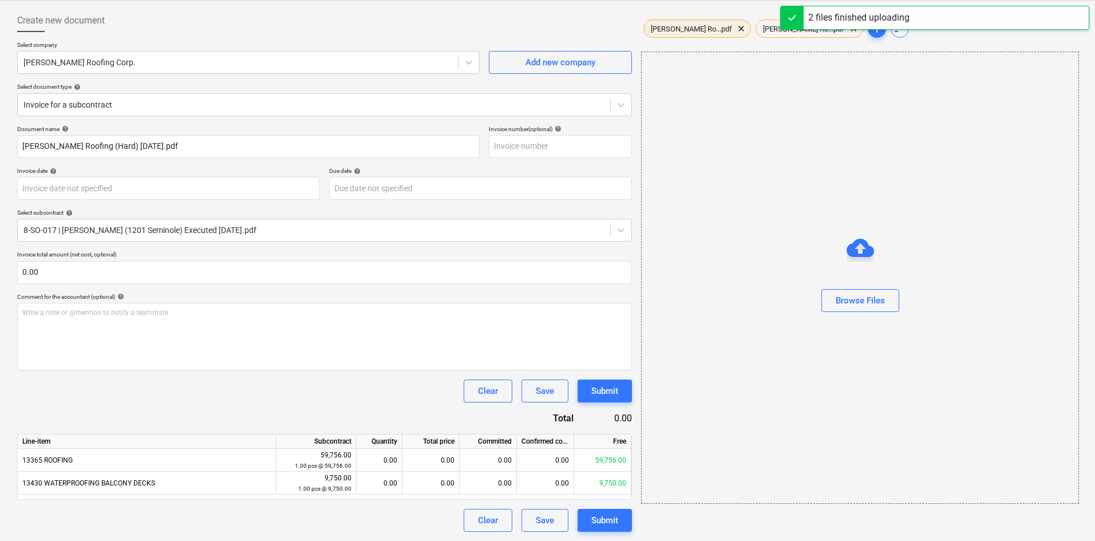
click at [685, 26] on span "[PERSON_NAME] Ro...pdf" at bounding box center [691, 29] width 95 height 9
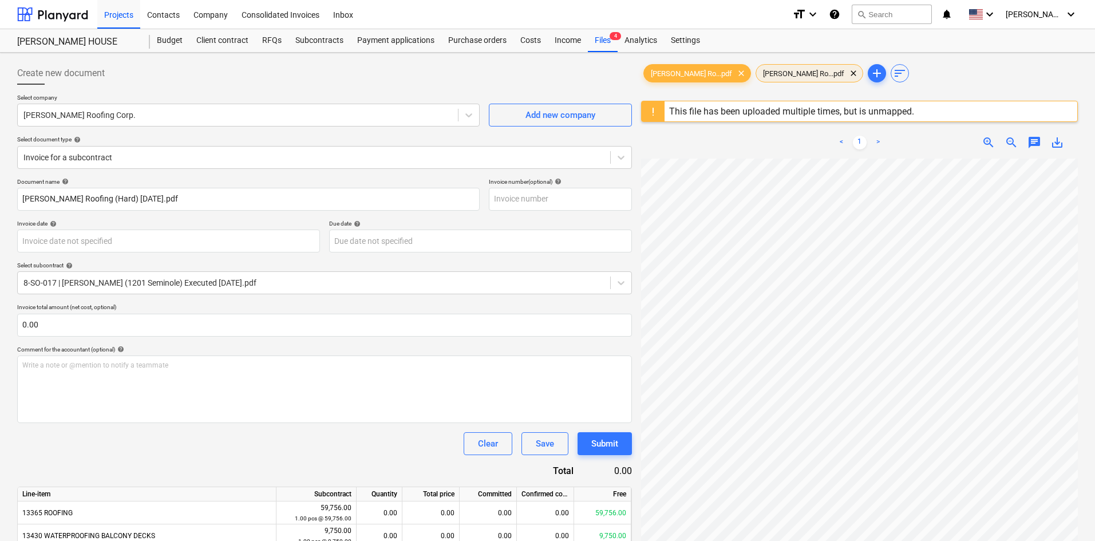
click at [784, 73] on span "[PERSON_NAME] Ro...pdf" at bounding box center [803, 73] width 95 height 9
click at [700, 75] on span "[PERSON_NAME] Ro...pdf" at bounding box center [691, 73] width 95 height 9
click at [735, 74] on span "clear" at bounding box center [742, 73] width 14 height 14
click at [691, 76] on span "[PERSON_NAME] Ro...pdf" at bounding box center [691, 73] width 95 height 9
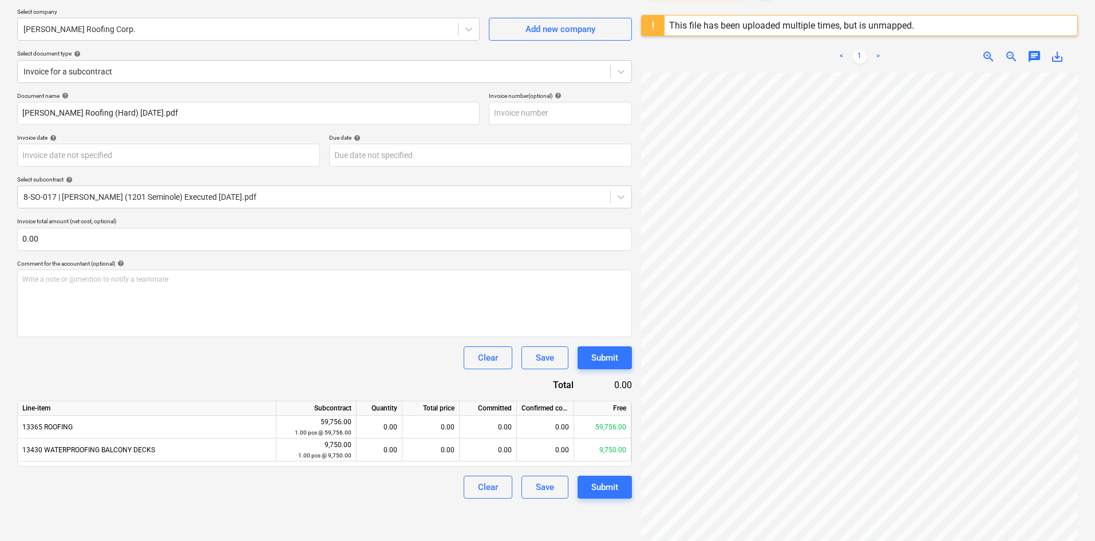
scroll to position [136, 0]
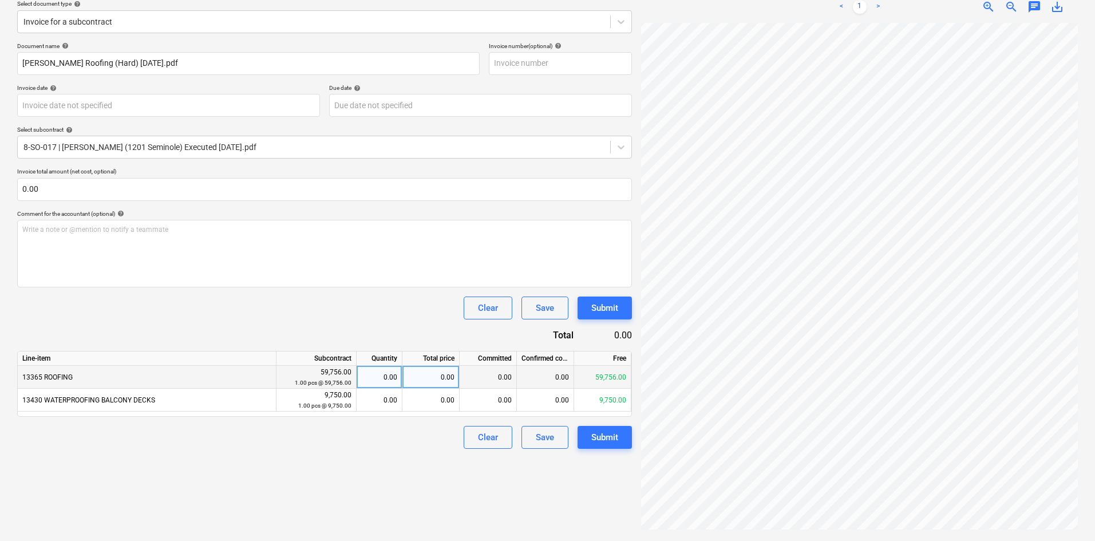
click at [364, 380] on div "0.00" at bounding box center [379, 377] width 36 height 23
type input ".25"
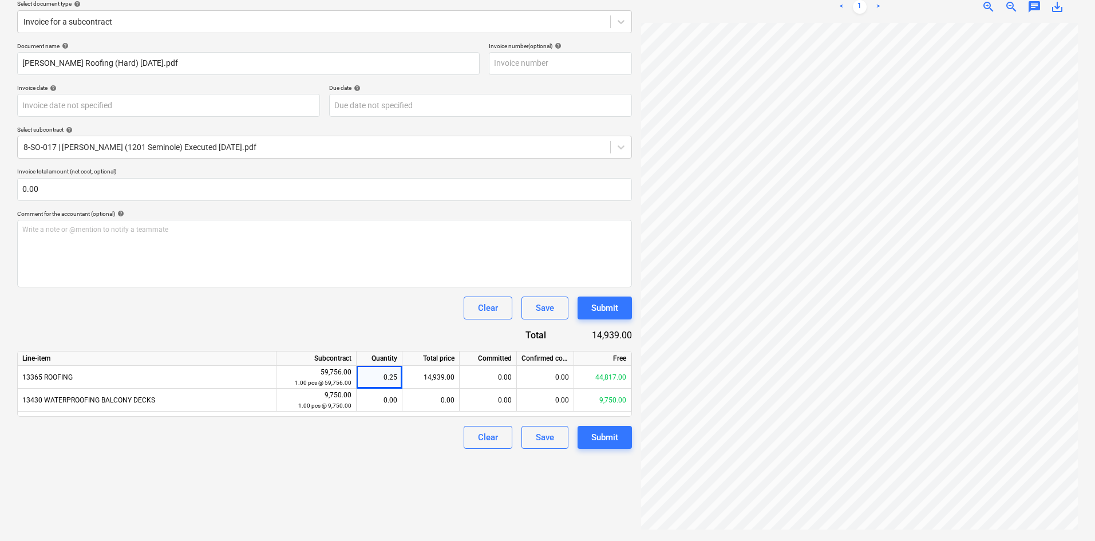
click at [389, 307] on div "Clear Save Submit" at bounding box center [324, 308] width 615 height 23
click at [374, 457] on div "Create new document Select company [PERSON_NAME] Roofing Corp. Add new company …" at bounding box center [325, 229] width 624 height 615
click at [603, 437] on div "Submit" at bounding box center [604, 437] width 27 height 15
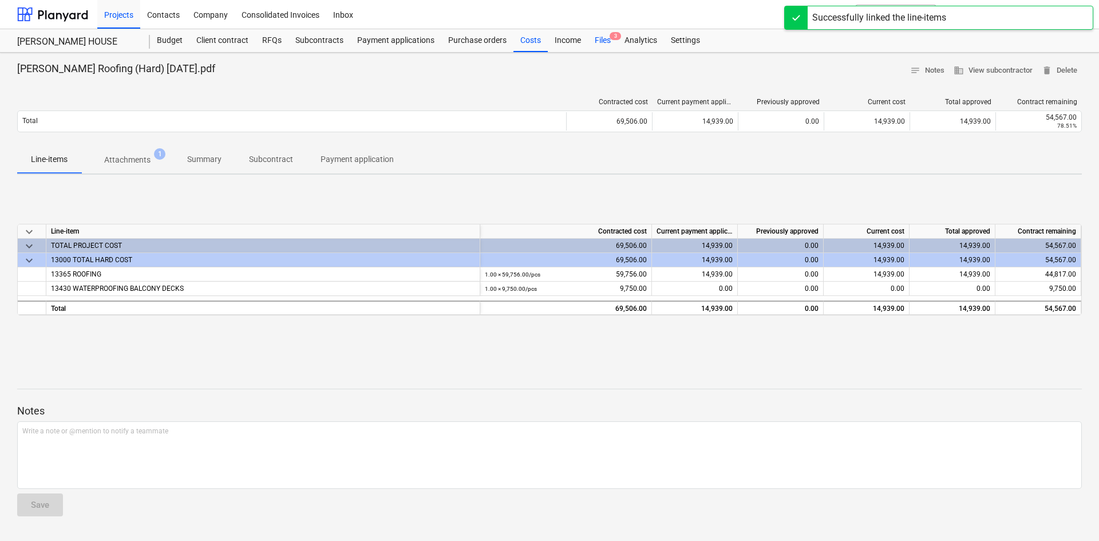
click at [598, 38] on div "Files 3" at bounding box center [603, 40] width 30 height 23
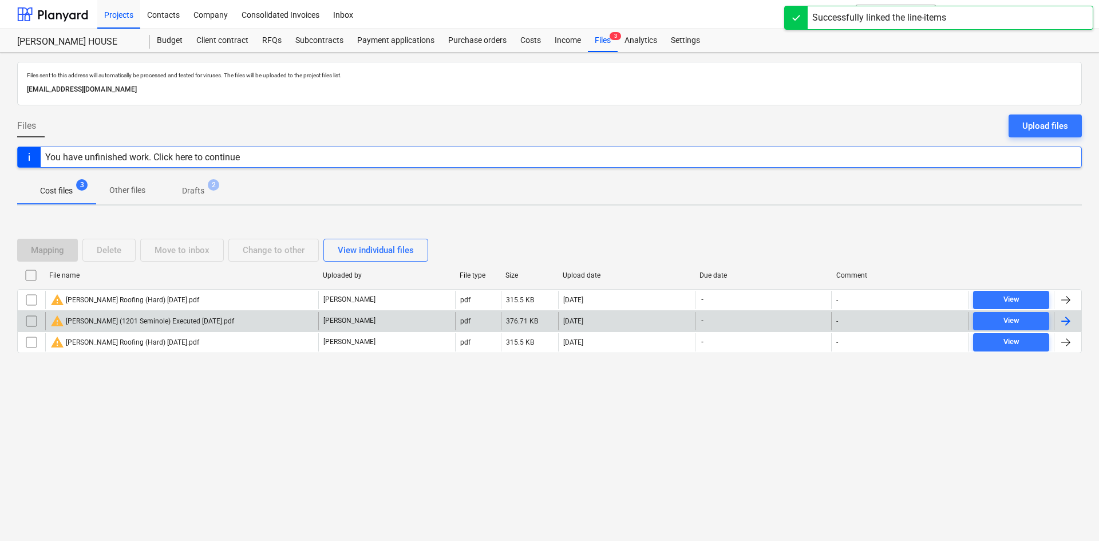
click at [34, 307] on input "checkbox" at bounding box center [31, 300] width 18 height 18
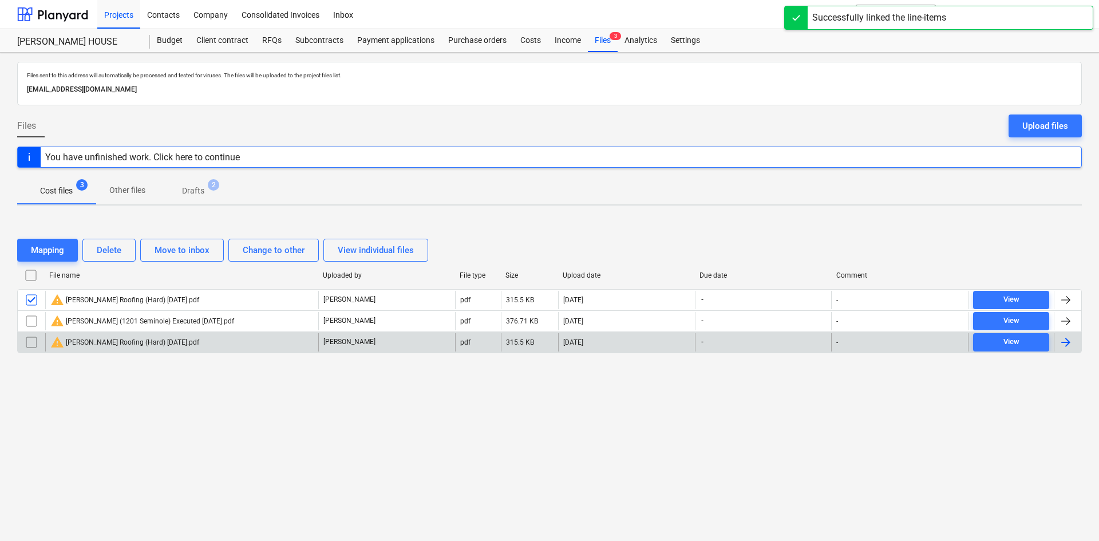
click at [31, 333] on input "checkbox" at bounding box center [31, 342] width 18 height 18
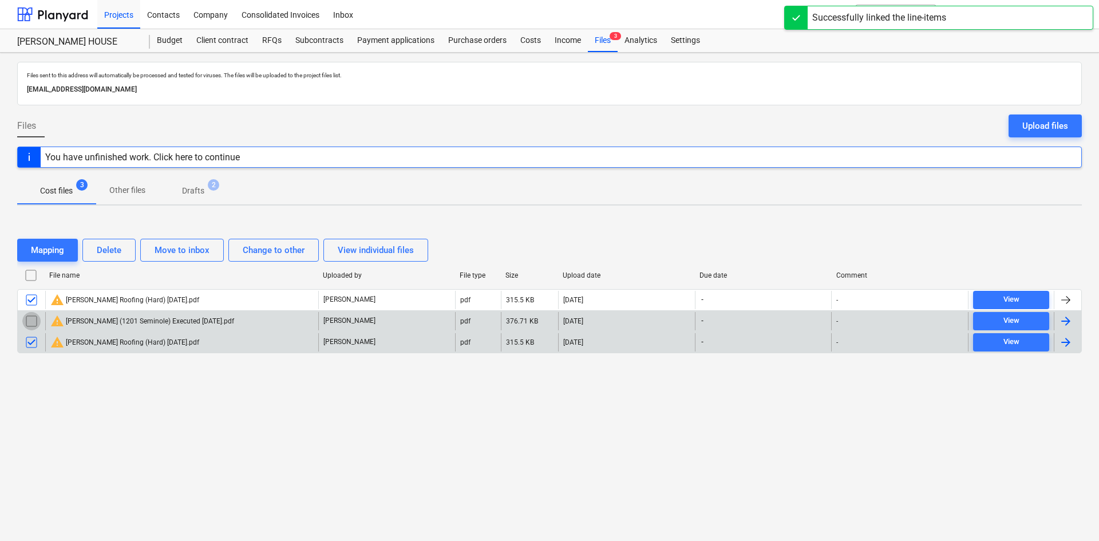
click at [31, 324] on input "checkbox" at bounding box center [31, 321] width 18 height 18
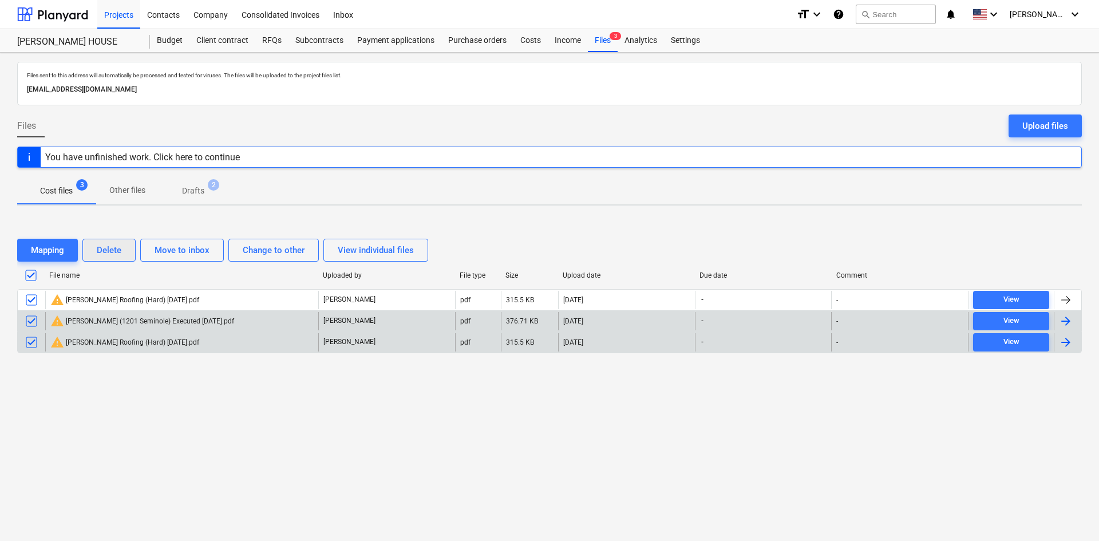
click at [109, 250] on div "Delete" at bounding box center [109, 250] width 25 height 15
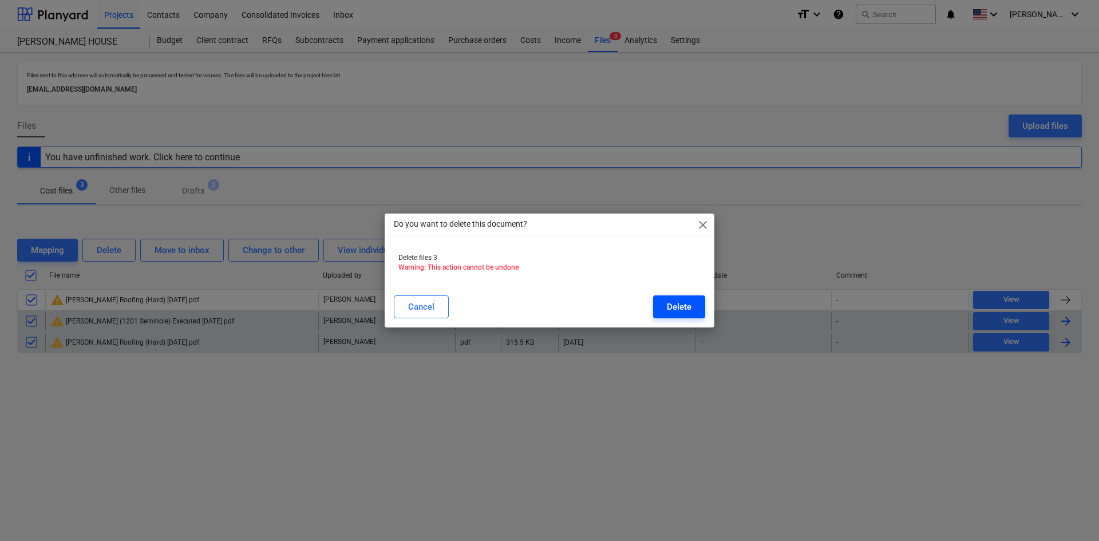
click at [696, 310] on button "Delete" at bounding box center [679, 306] width 52 height 23
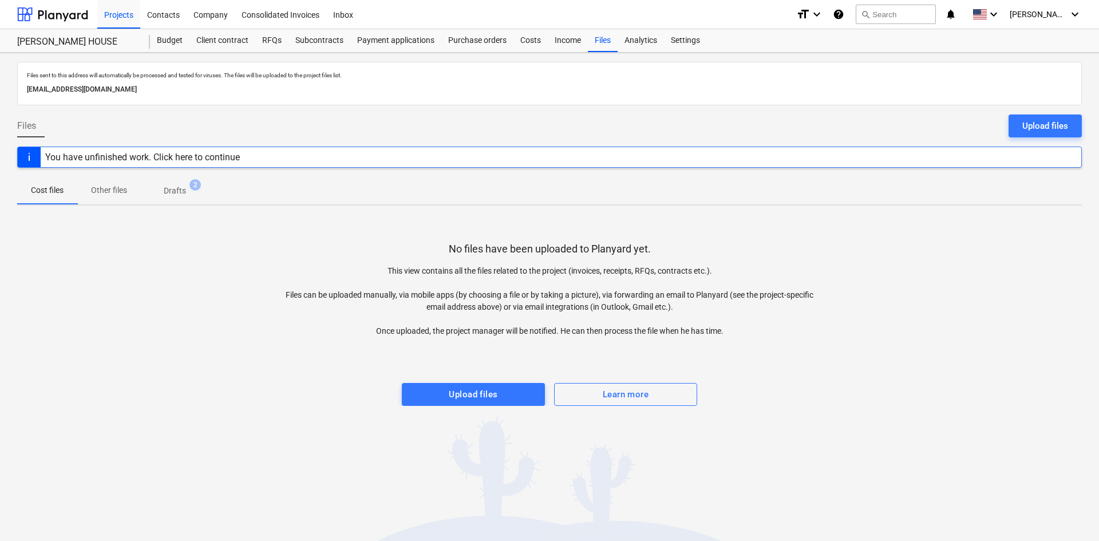
click at [1005, 279] on div "No files have been uploaded to Planyard yet. This view contains all the files r…" at bounding box center [549, 310] width 1065 height 191
click at [538, 42] on div "Costs" at bounding box center [531, 40] width 34 height 23
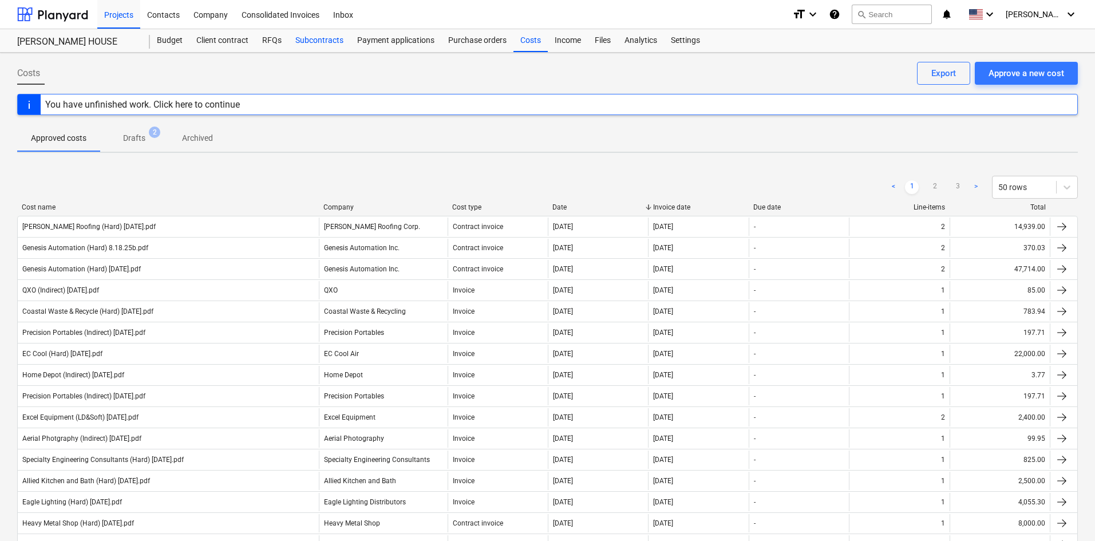
click at [322, 43] on div "Subcontracts" at bounding box center [320, 40] width 62 height 23
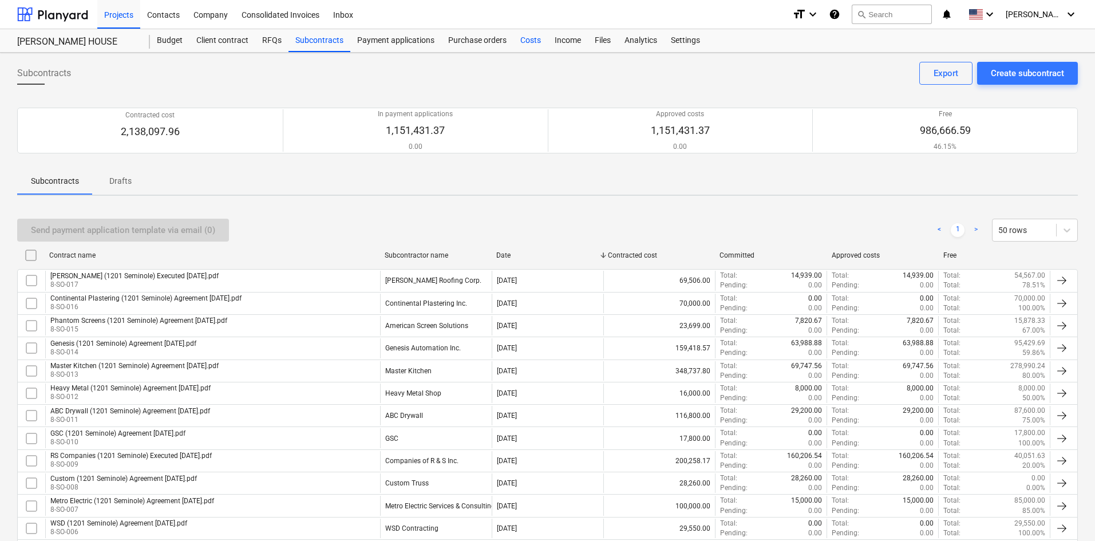
click at [517, 43] on div "Costs" at bounding box center [531, 40] width 34 height 23
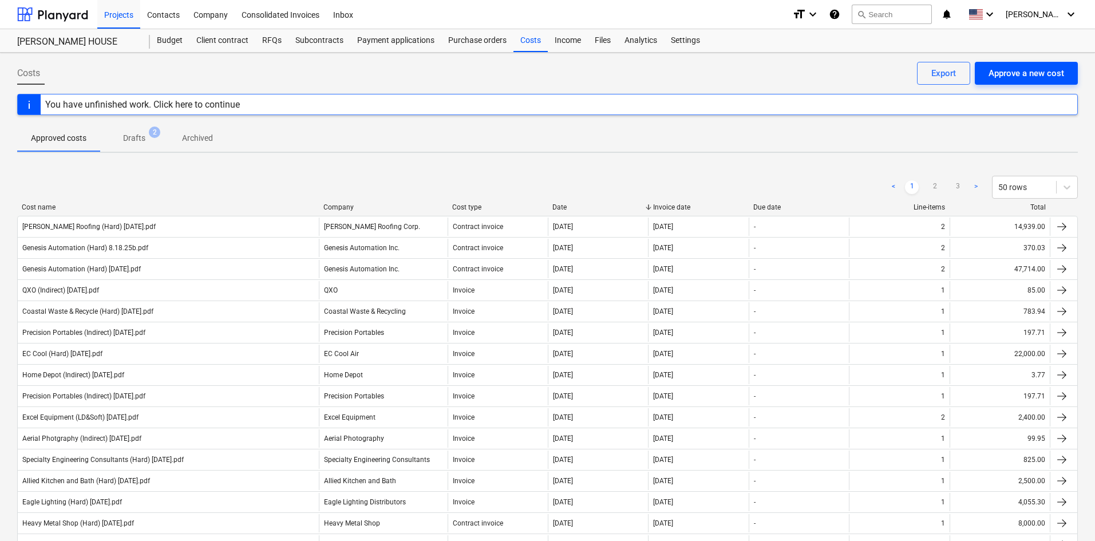
click at [1037, 84] on button "Approve a new cost" at bounding box center [1026, 73] width 103 height 23
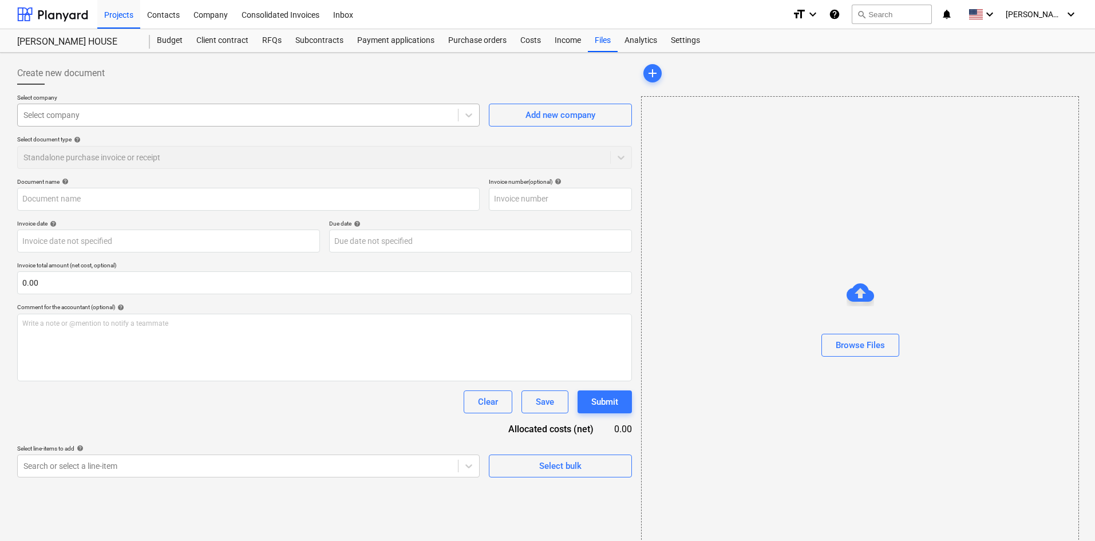
click at [140, 111] on div at bounding box center [237, 114] width 429 height 11
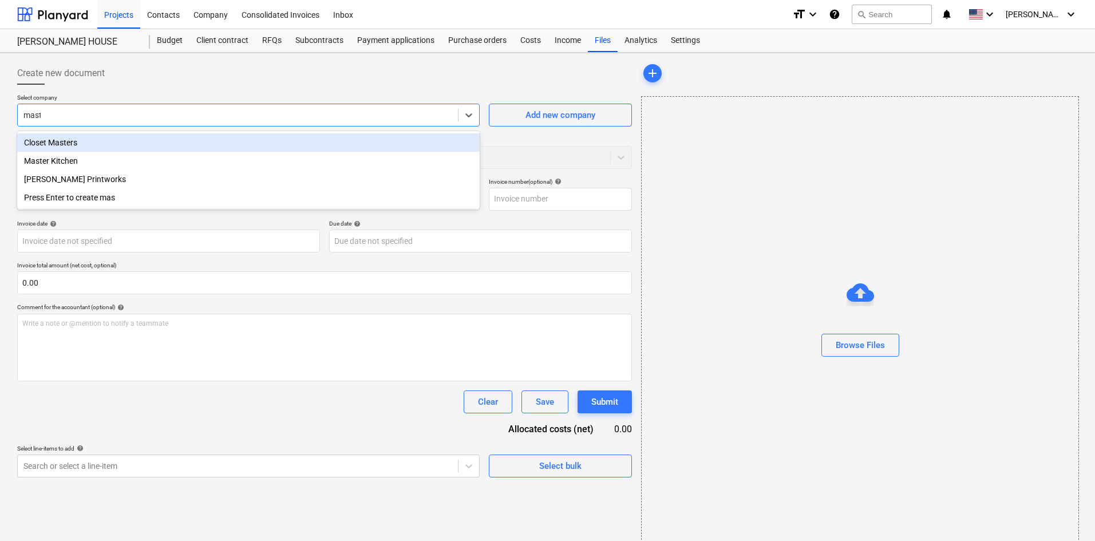
type input "master"
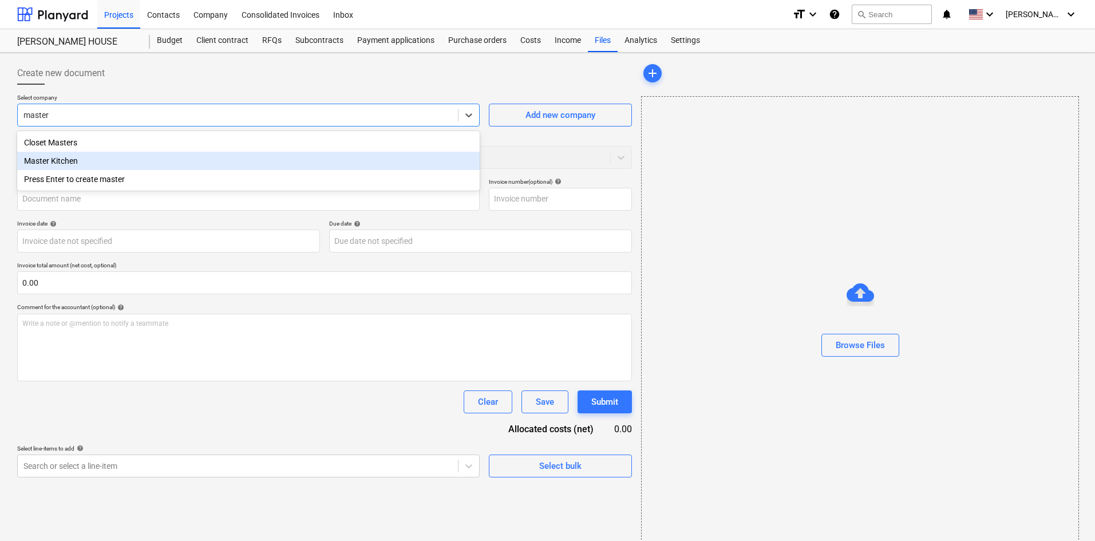
click at [121, 161] on div "Master Kitchen" at bounding box center [248, 161] width 463 height 18
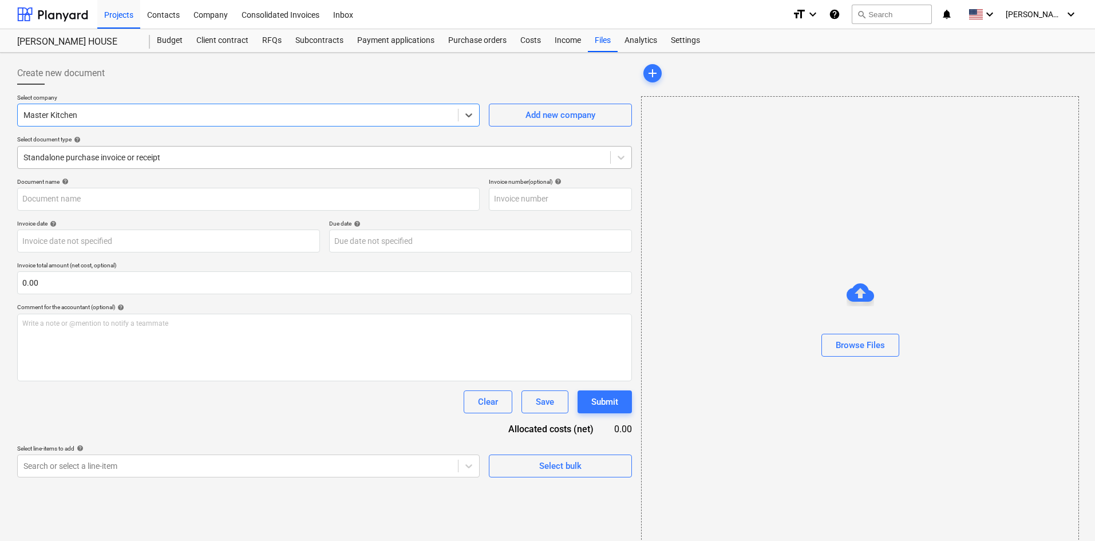
click at [109, 153] on div at bounding box center [313, 157] width 581 height 11
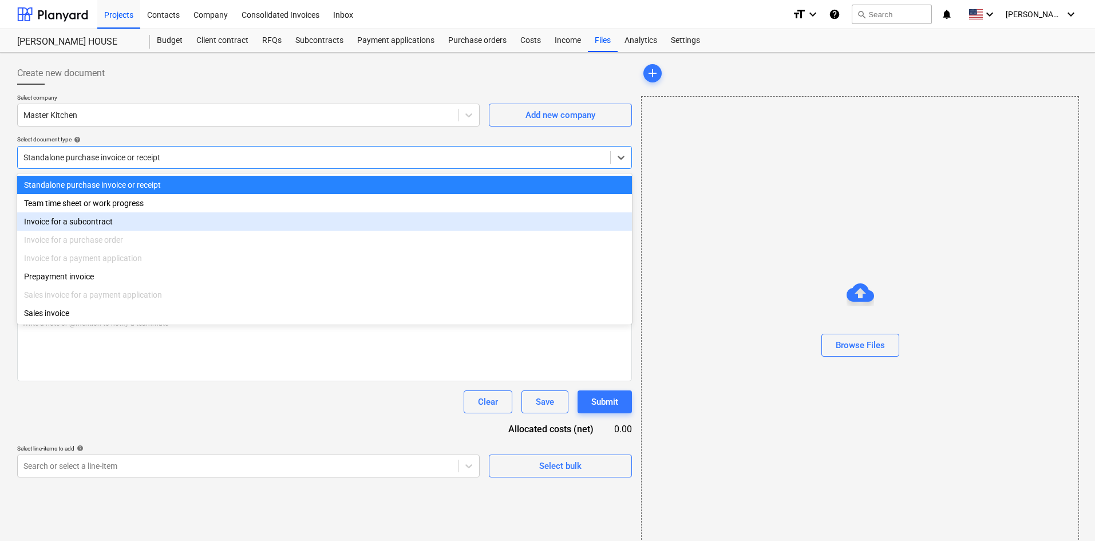
click at [90, 223] on div "Invoice for a subcontract" at bounding box center [324, 221] width 615 height 18
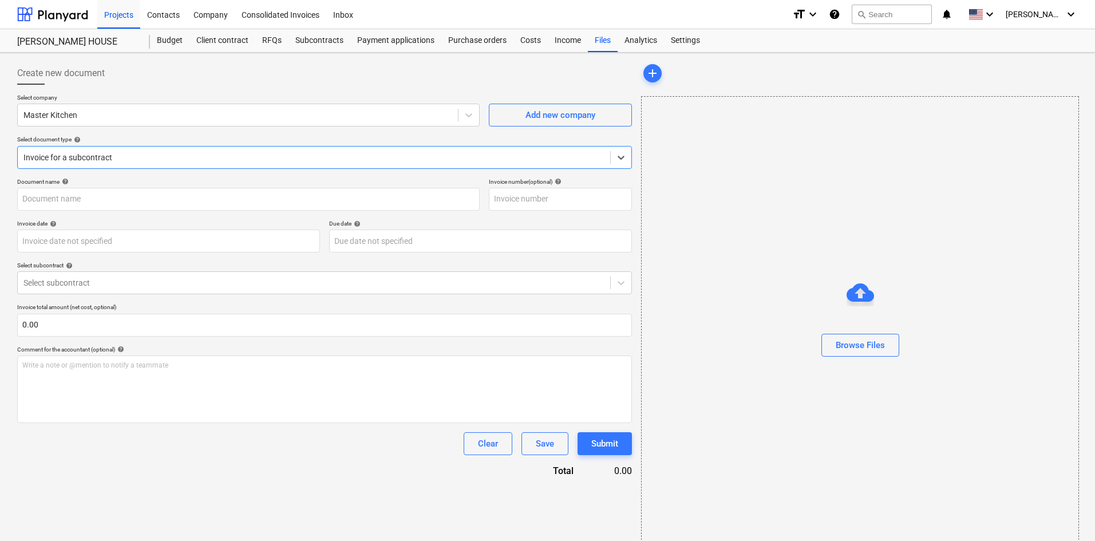
click at [193, 91] on div at bounding box center [324, 89] width 615 height 9
click at [131, 287] on div at bounding box center [313, 282] width 581 height 11
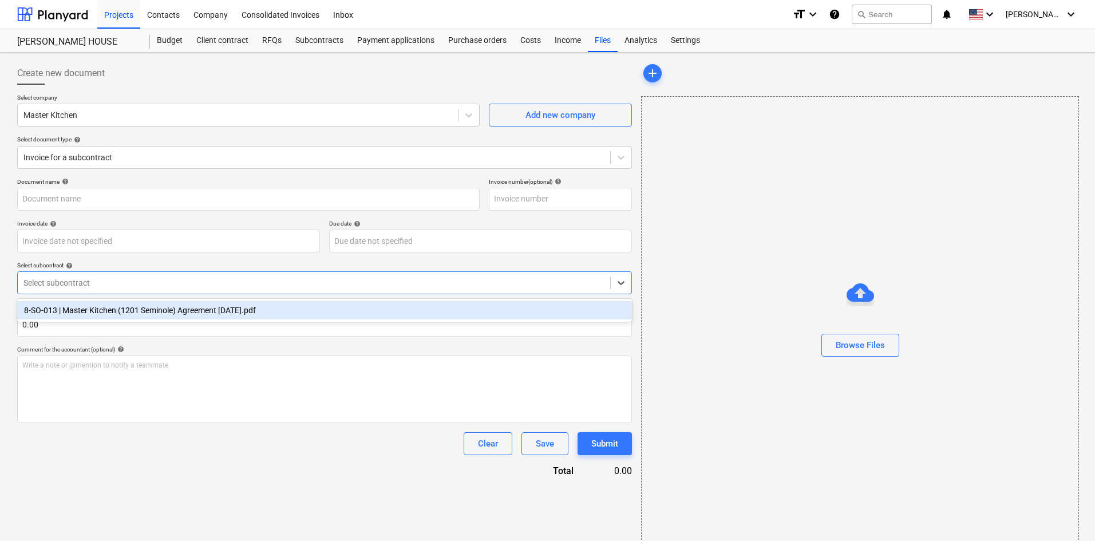
click at [136, 309] on div "8-SO-013 | Master Kitchen (1201 Seminole) Agreement [DATE].pdf" at bounding box center [324, 310] width 615 height 18
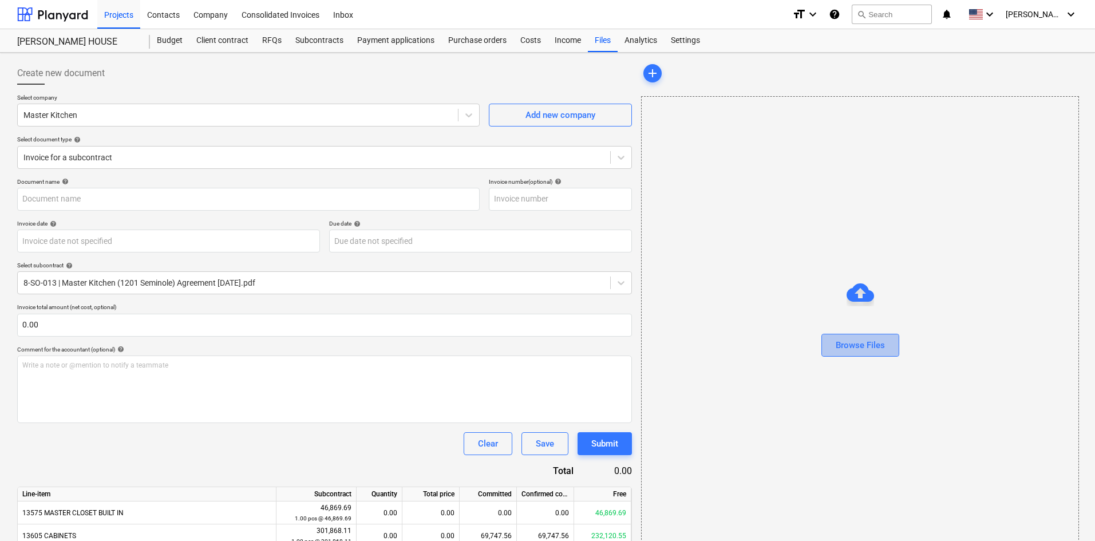
click at [854, 345] on div "Browse Files" at bounding box center [860, 345] width 49 height 15
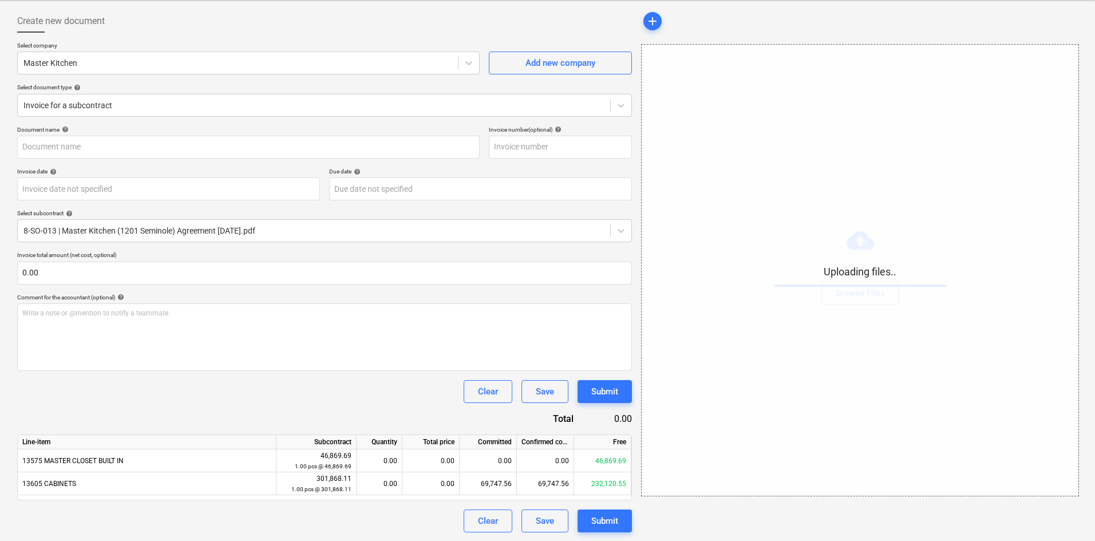
scroll to position [53, 0]
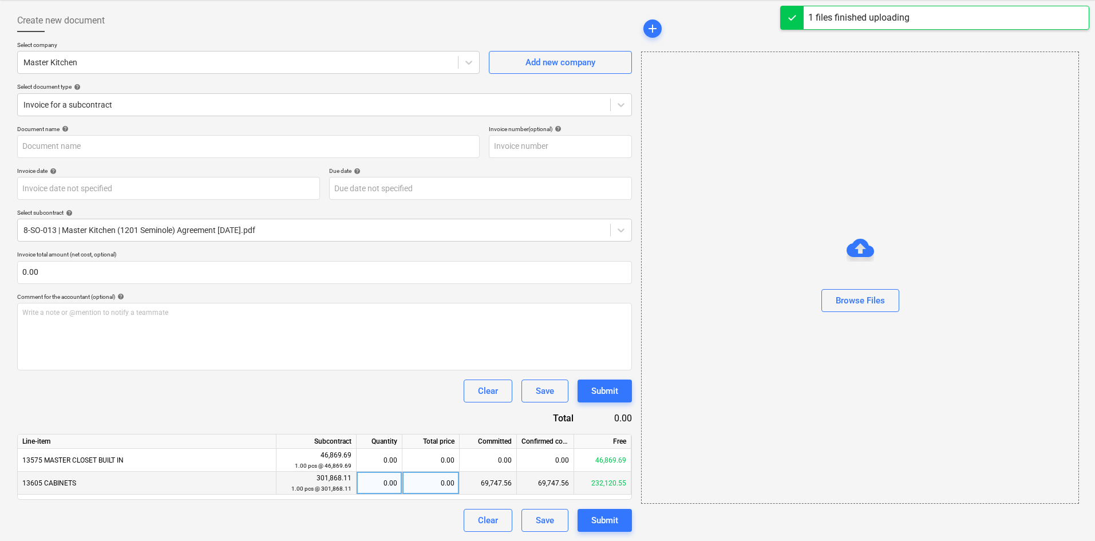
type input "Master Kitchen (Hard) [DATE].pdf"
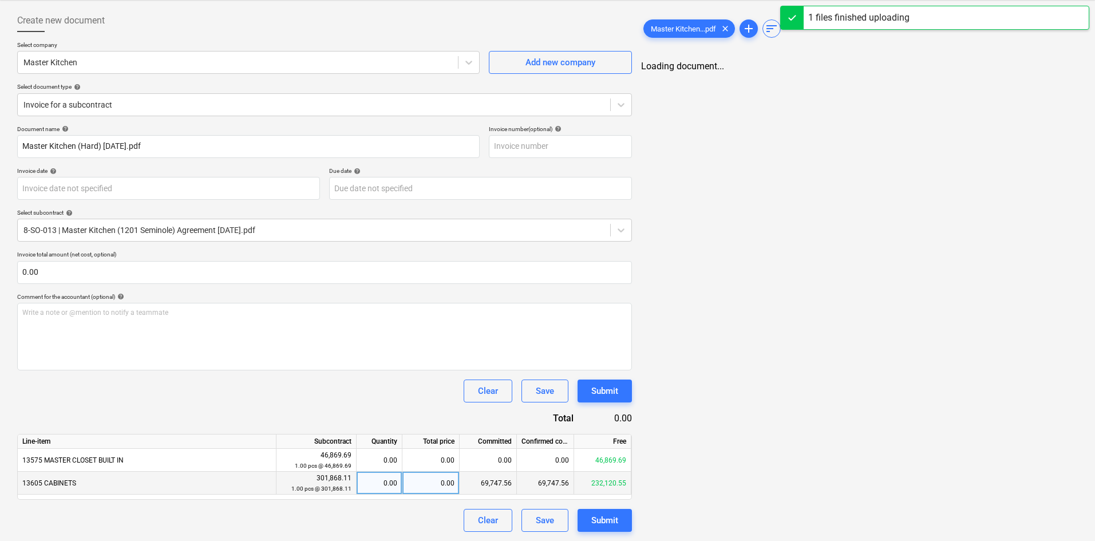
click at [435, 487] on div "0.00" at bounding box center [431, 483] width 57 height 23
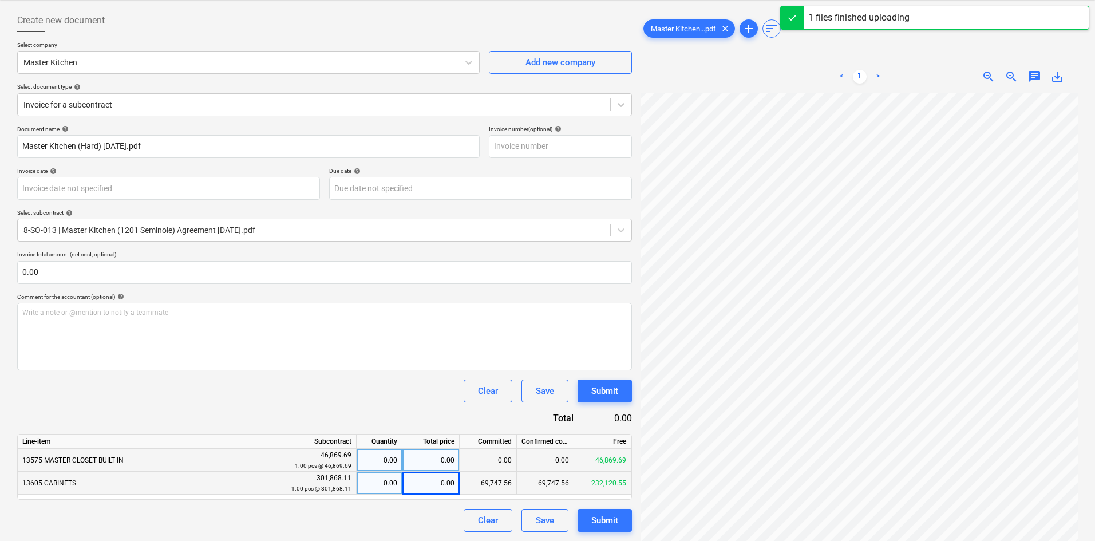
scroll to position [81, 46]
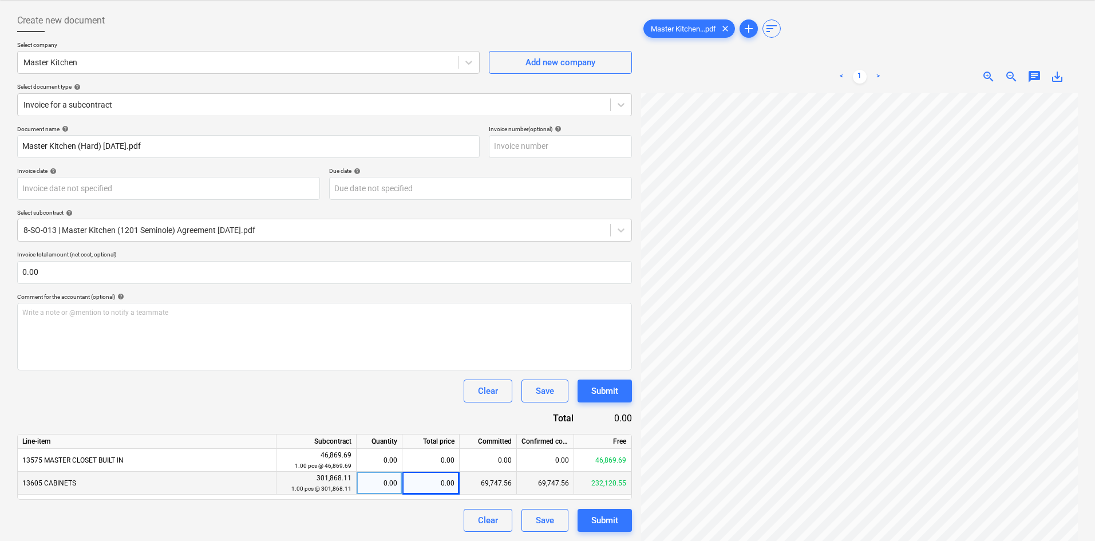
click at [373, 488] on div "0.00" at bounding box center [379, 483] width 36 height 23
type input ".4"
click at [381, 388] on div "Clear Save Submit" at bounding box center [324, 391] width 615 height 23
click at [431, 489] on div "120,747.24" at bounding box center [431, 483] width 57 height 23
click at [431, 489] on input "120747.244" at bounding box center [431, 483] width 57 height 22
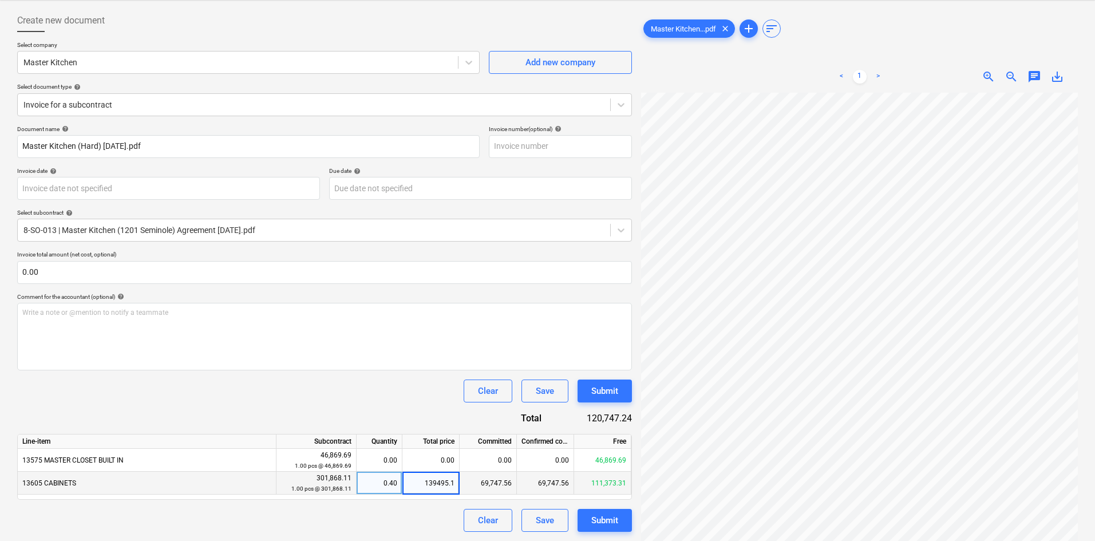
type input "139495.12"
drag, startPoint x: 422, startPoint y: 486, endPoint x: 468, endPoint y: 487, distance: 46.4
click at [0, 0] on div "13605 CABINETS 301,868.11 1.00 pcs @ 301,868.11 0.40 139495.12 69,747.56 69,747…" at bounding box center [0, 0] width 0 height 0
click at [354, 531] on div "Clear Save Submit" at bounding box center [324, 520] width 615 height 23
click at [394, 487] on div "0.00" at bounding box center [379, 483] width 36 height 23
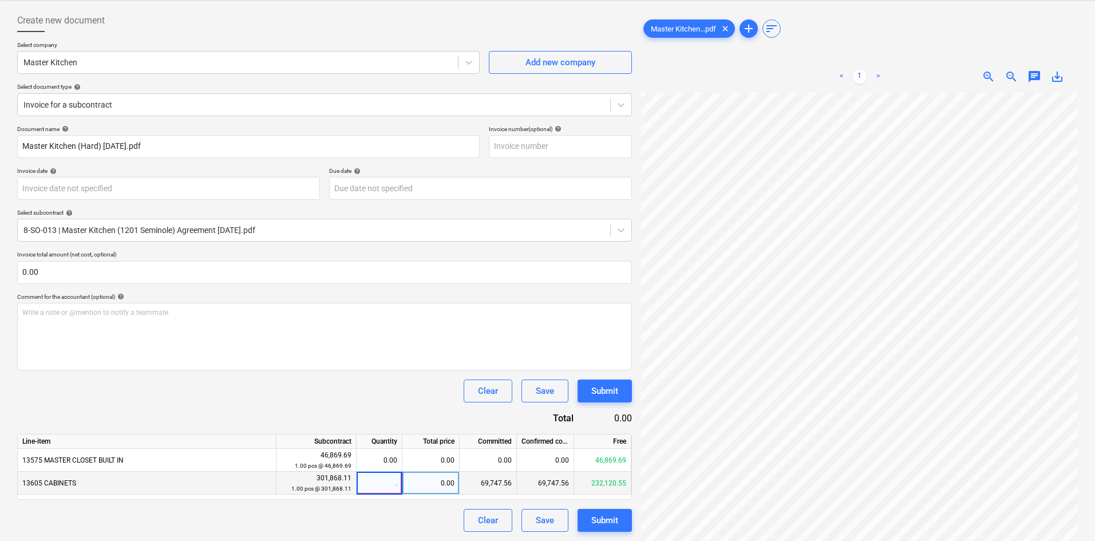
type input ".4"
click at [384, 458] on div "0.00" at bounding box center [379, 460] width 36 height 23
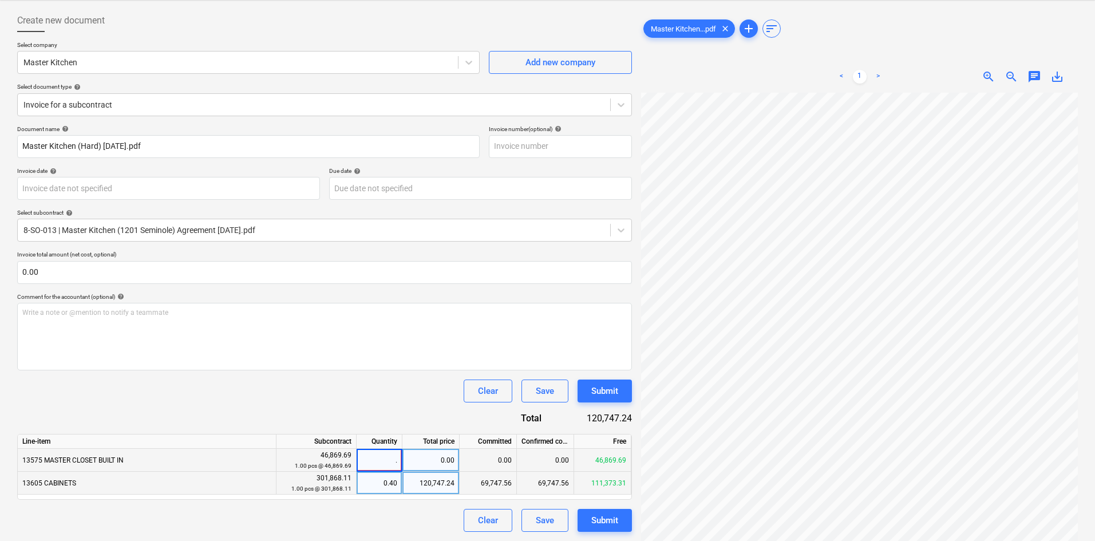
type input ".4"
click at [376, 410] on div "Document name help Master Kitchen (Hard) [DATE].pdf Invoice number (optional) h…" at bounding box center [324, 328] width 615 height 407
click at [597, 514] on div "Submit" at bounding box center [604, 520] width 27 height 15
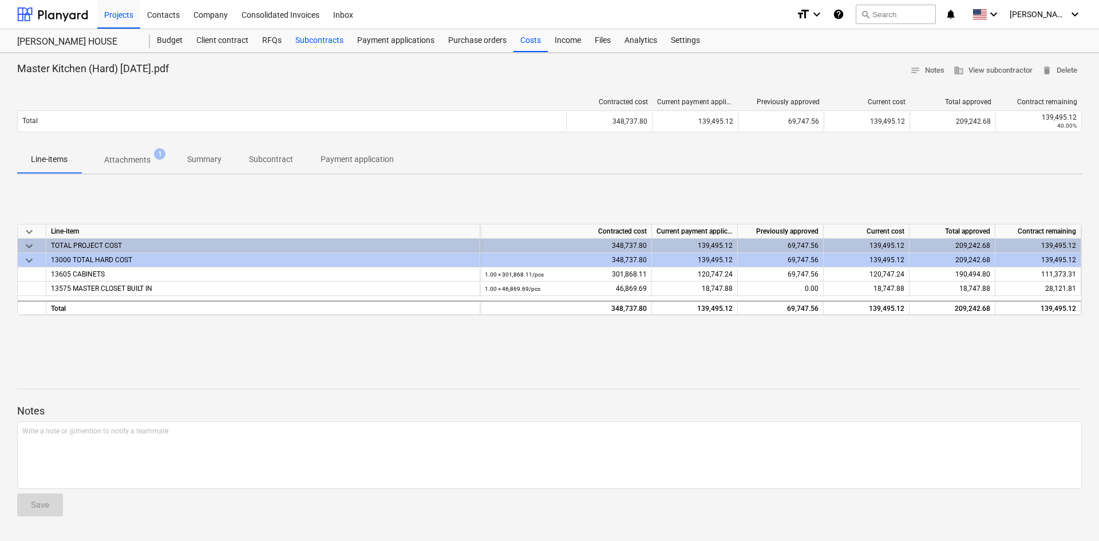
click at [325, 48] on div "Subcontracts" at bounding box center [320, 40] width 62 height 23
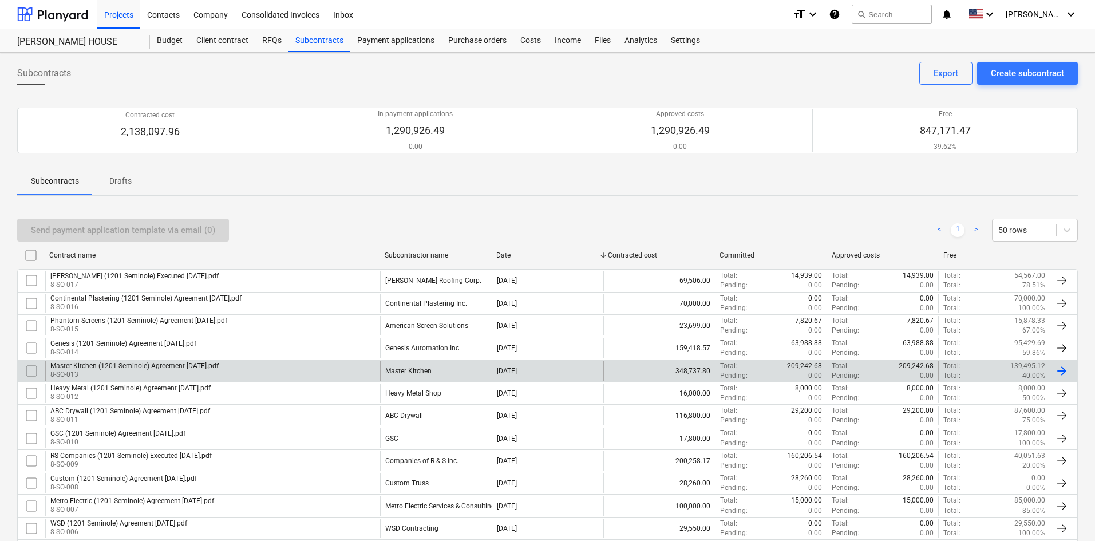
click at [236, 364] on div "Master Kitchen (1201 Seminole) Agreement [DATE].pdf 8-SO-013" at bounding box center [212, 370] width 335 height 19
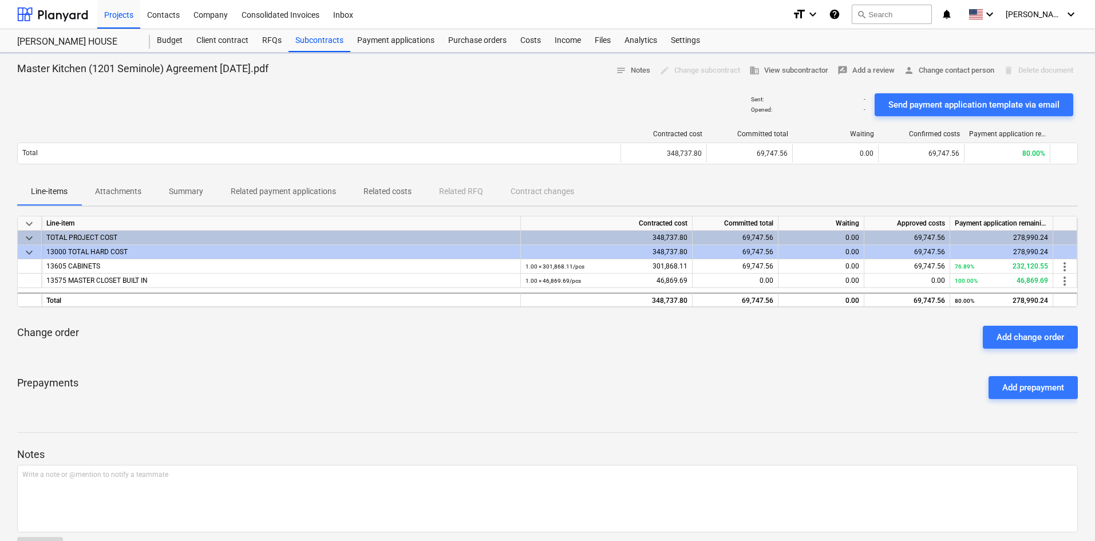
click at [382, 191] on p "Related costs" at bounding box center [388, 192] width 48 height 12
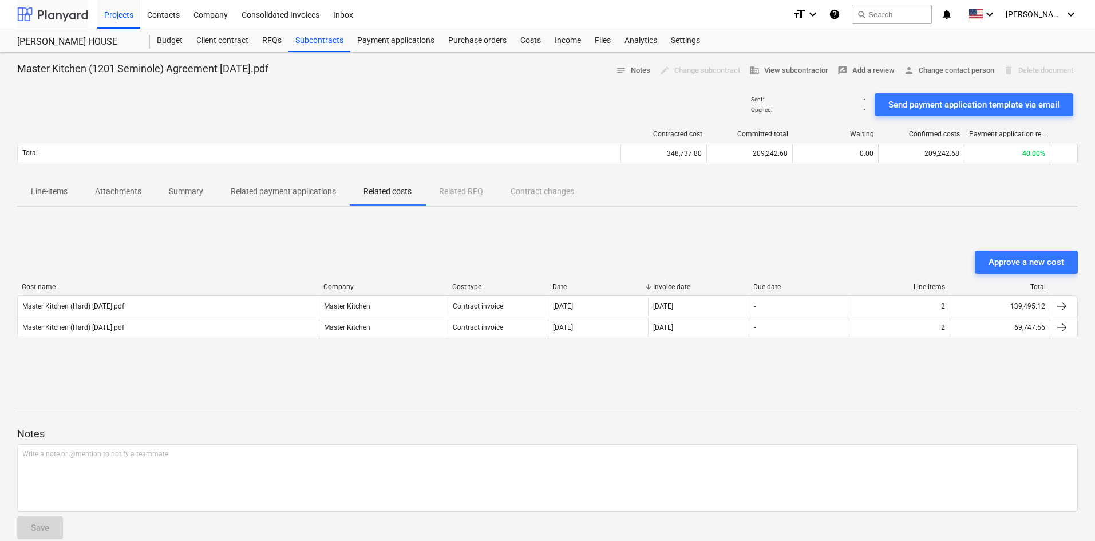
click at [54, 15] on div at bounding box center [52, 14] width 71 height 29
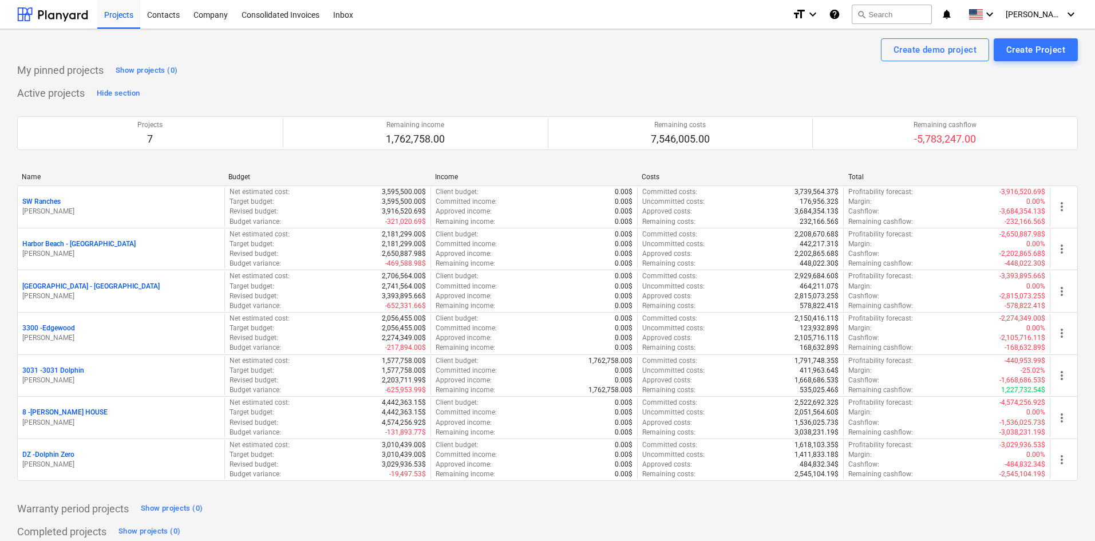
click at [580, 89] on div "Active projects Hide section Projects 7 Remaining income 1,762,758.00 Remaining…" at bounding box center [547, 289] width 1061 height 411
